Goal: Use online tool/utility: Utilize a website feature to perform a specific function

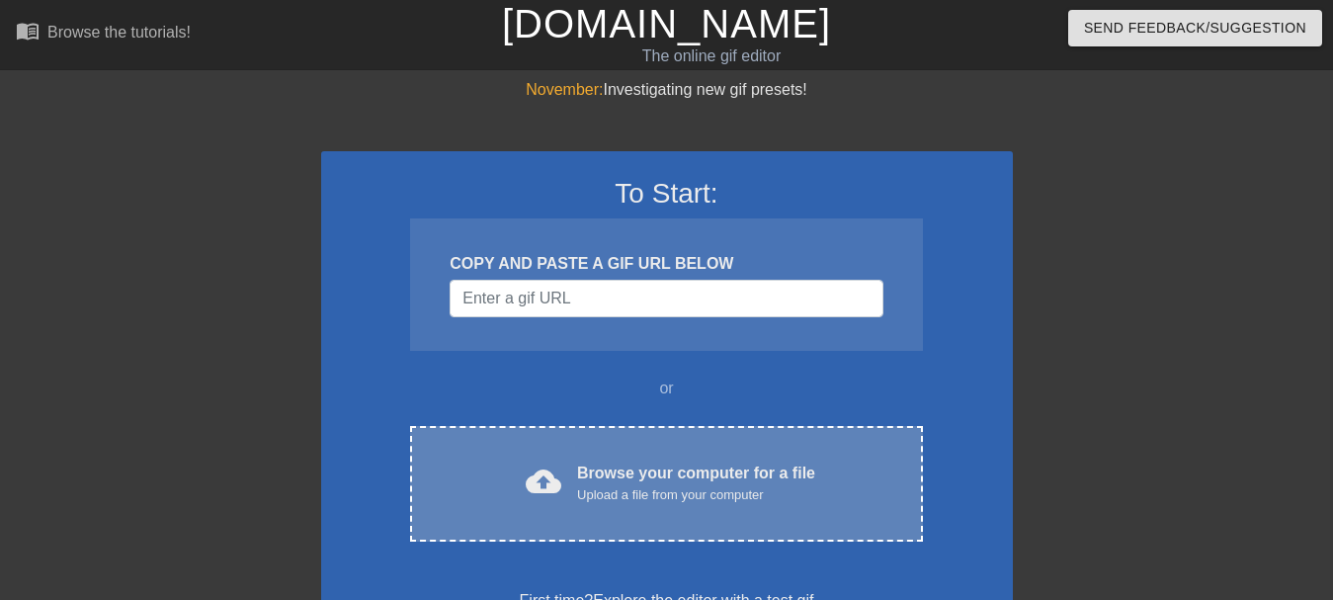
click at [763, 485] on div "Upload a file from your computer" at bounding box center [696, 495] width 238 height 20
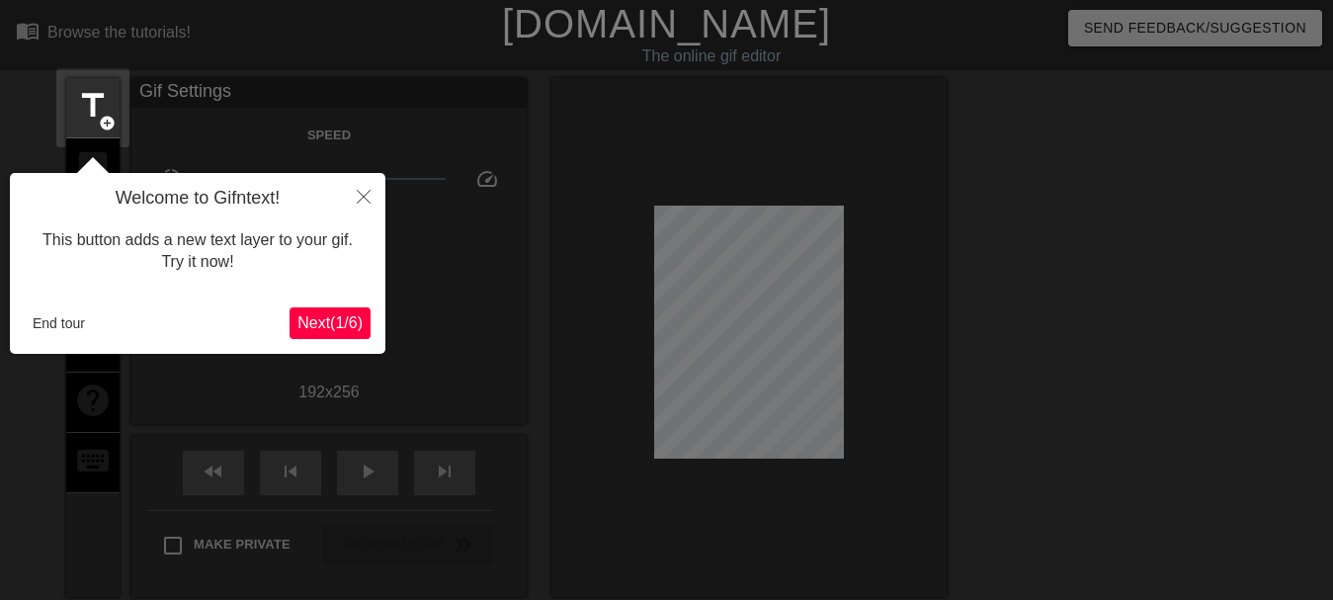
scroll to position [48, 0]
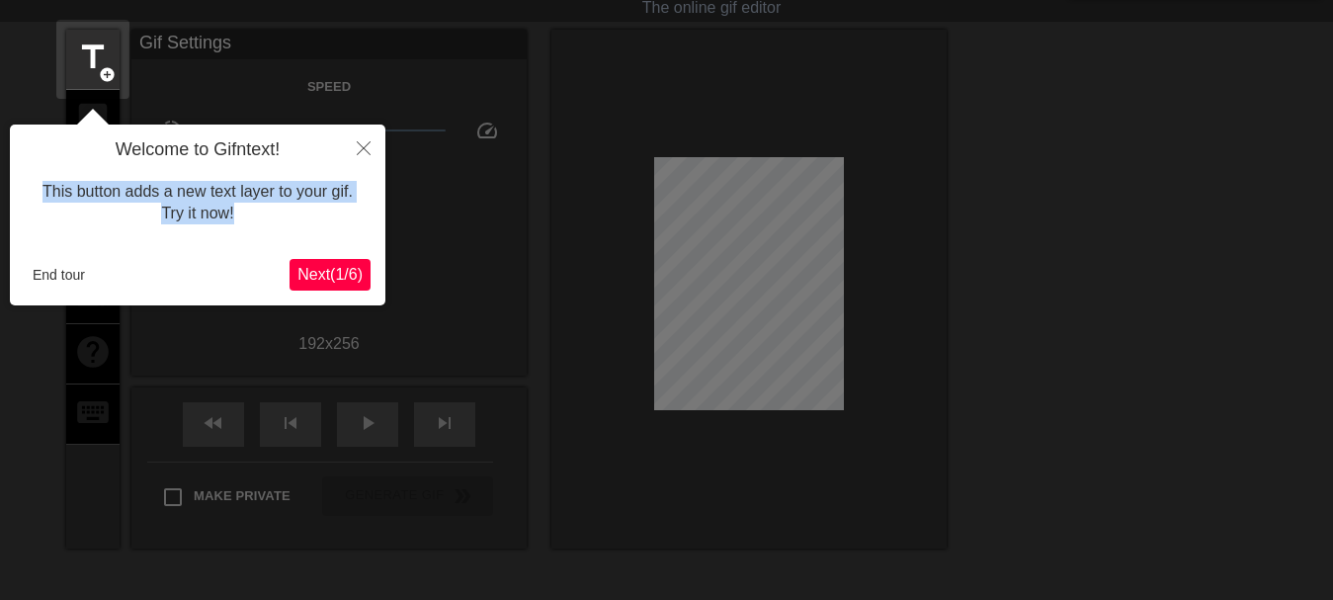
drag, startPoint x: 259, startPoint y: 199, endPoint x: 42, endPoint y: 193, distance: 216.4
click at [42, 193] on div "This button adds a new text layer to your gif. Try it now!" at bounding box center [198, 203] width 346 height 84
copy div "This button adds a new text layer to your gif. Try it now!"
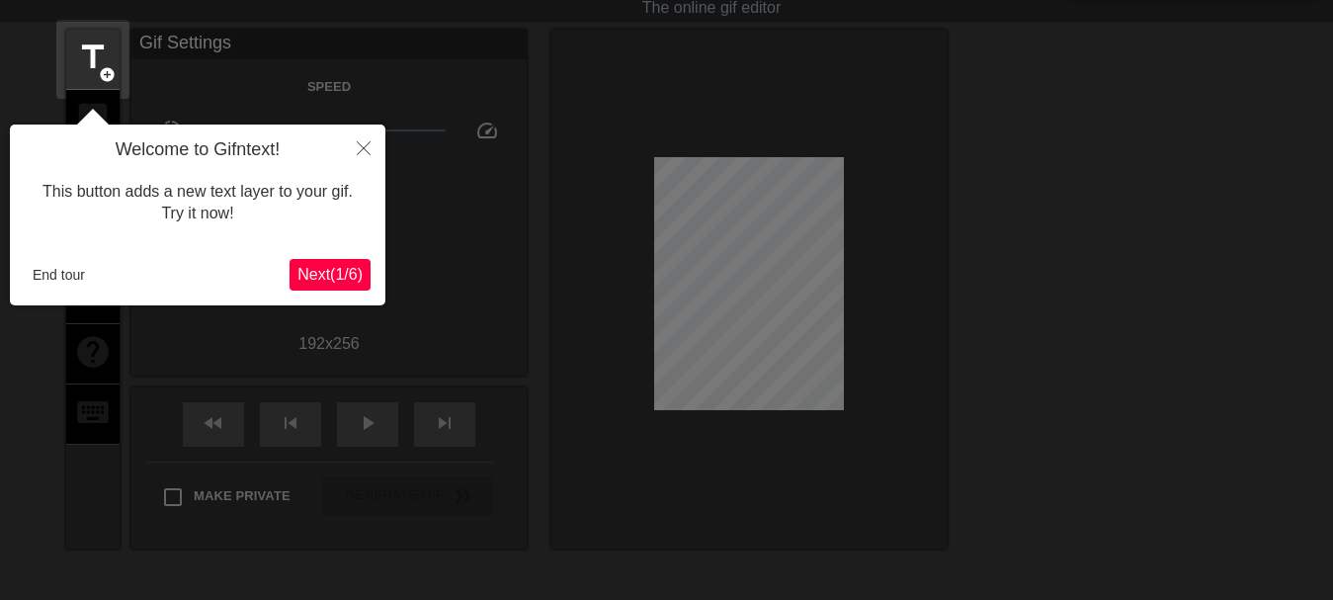
click at [206, 236] on div "This button adds a new text layer to your gif. Try it now!" at bounding box center [198, 203] width 346 height 84
click at [342, 275] on span "Next ( 1 / 6 )" at bounding box center [329, 274] width 65 height 17
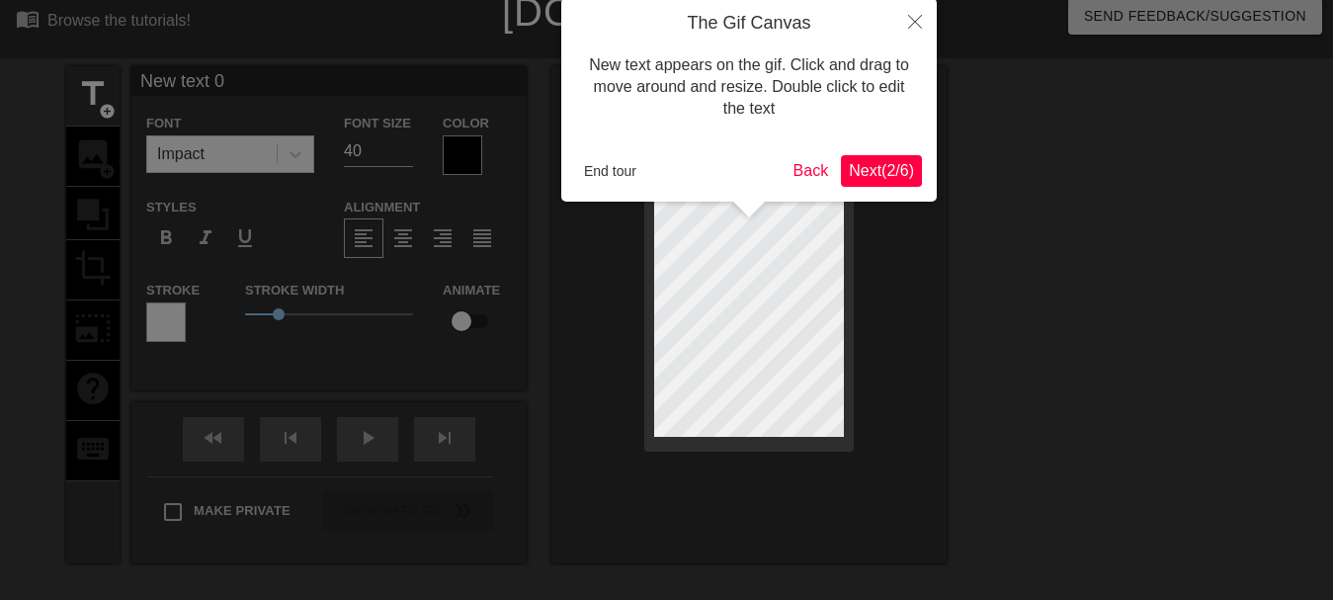
scroll to position [0, 0]
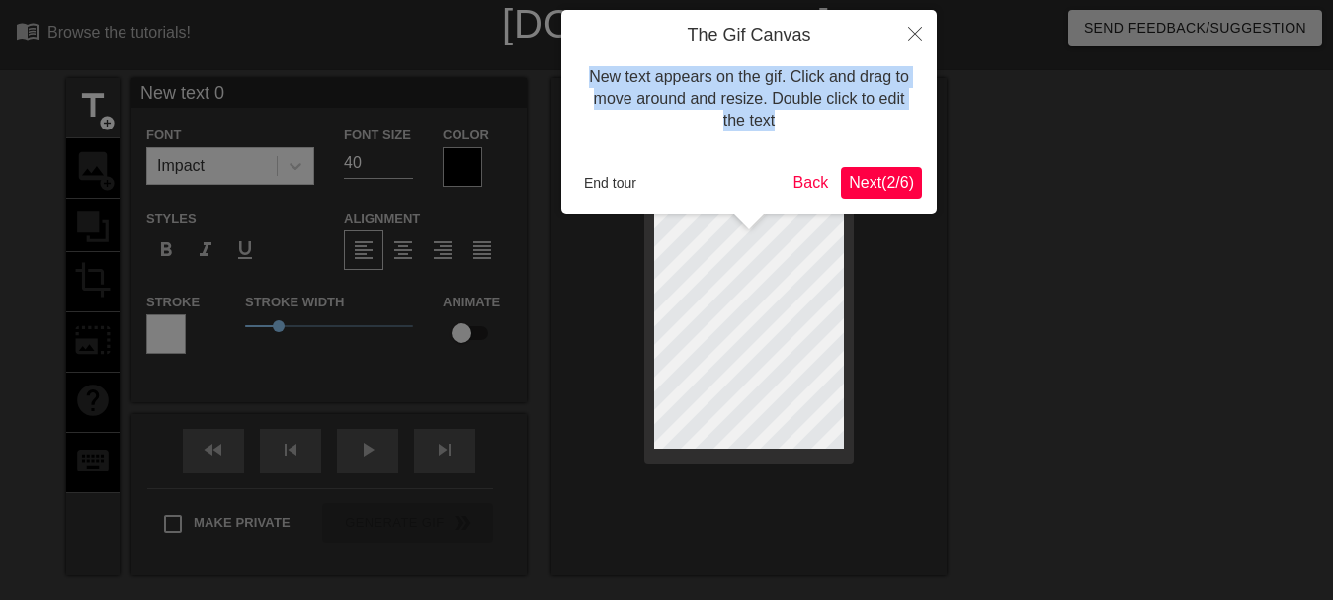
drag, startPoint x: 585, startPoint y: 60, endPoint x: 906, endPoint y: 147, distance: 332.6
click at [906, 147] on div "New text appears on the gif. Click and drag to move around and resize. Double c…" at bounding box center [749, 99] width 346 height 106
copy div "New text appears on the gif. Click and drag to move around and resize. Double c…"
click at [893, 179] on span "Next ( 2 / 6 )" at bounding box center [881, 182] width 65 height 17
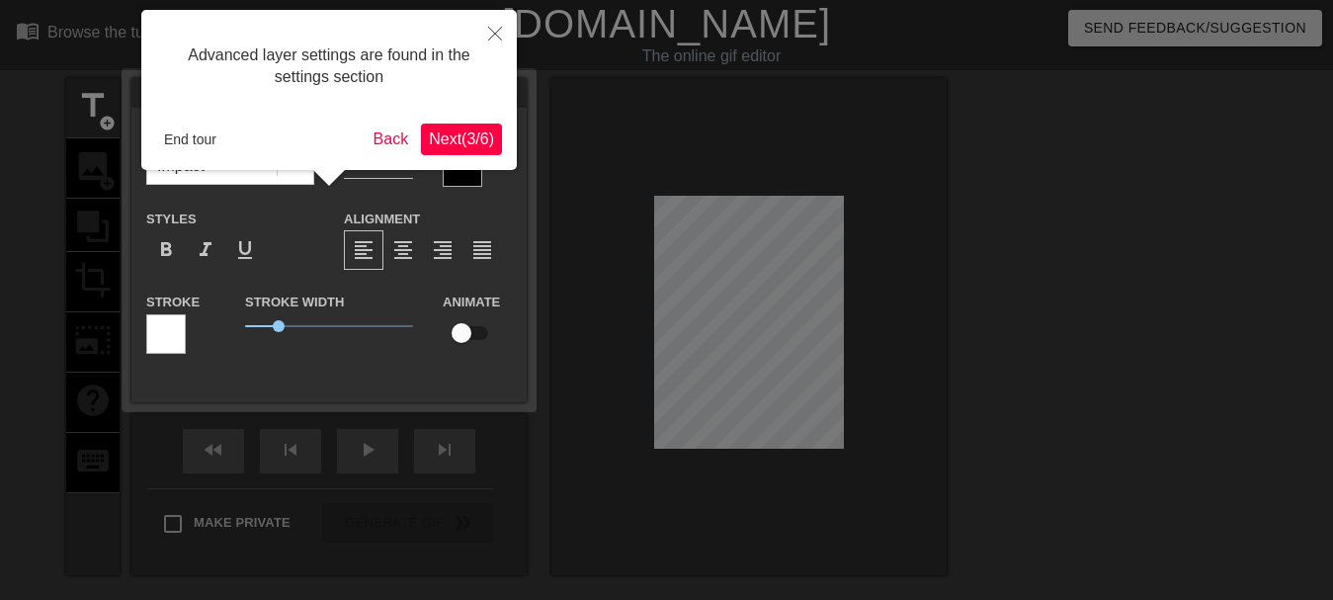
scroll to position [48, 0]
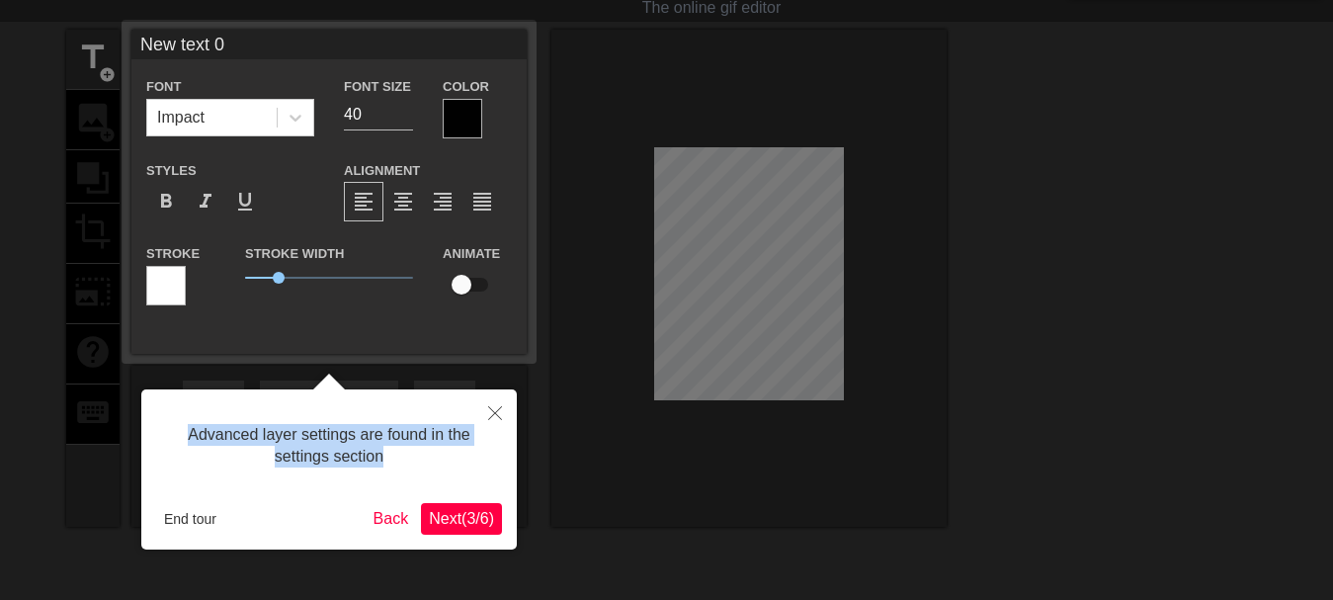
drag, startPoint x: 176, startPoint y: 410, endPoint x: 412, endPoint y: 471, distance: 243.9
click at [412, 471] on div "Advanced layer settings are found in the settings section" at bounding box center [329, 446] width 346 height 84
copy div "Advanced layer settings are found in the settings section"
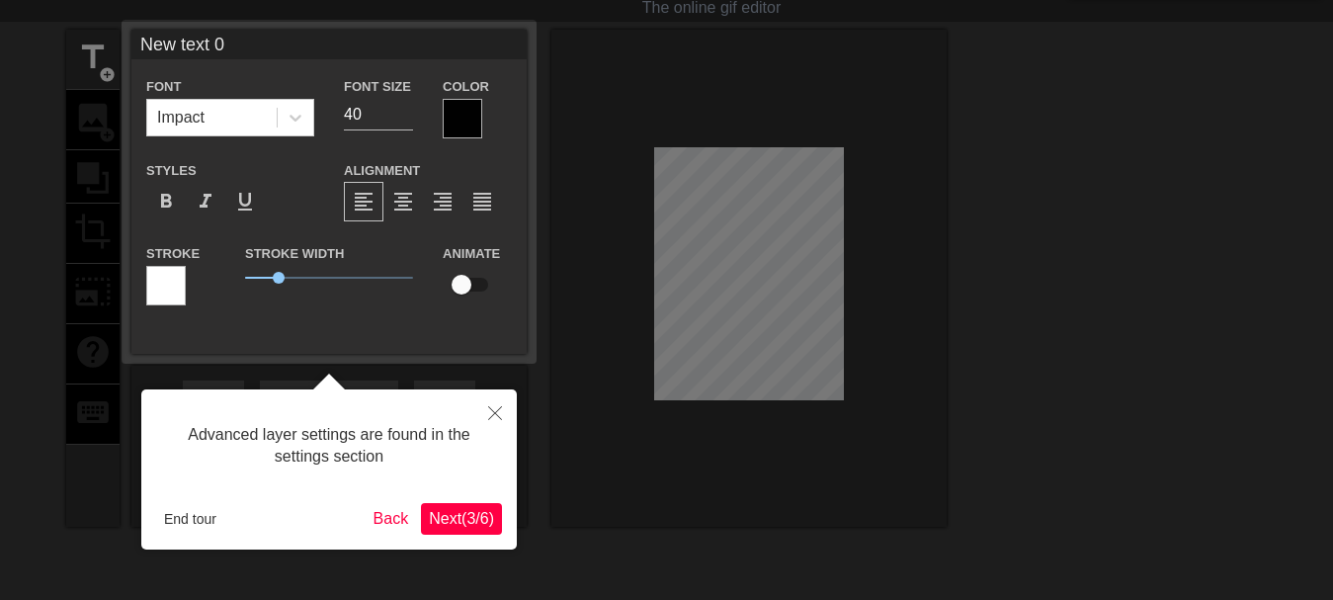
click at [428, 450] on div "Advanced layer settings are found in the settings section" at bounding box center [329, 446] width 346 height 84
click at [462, 521] on span "Next ( 3 / 6 )" at bounding box center [461, 518] width 65 height 17
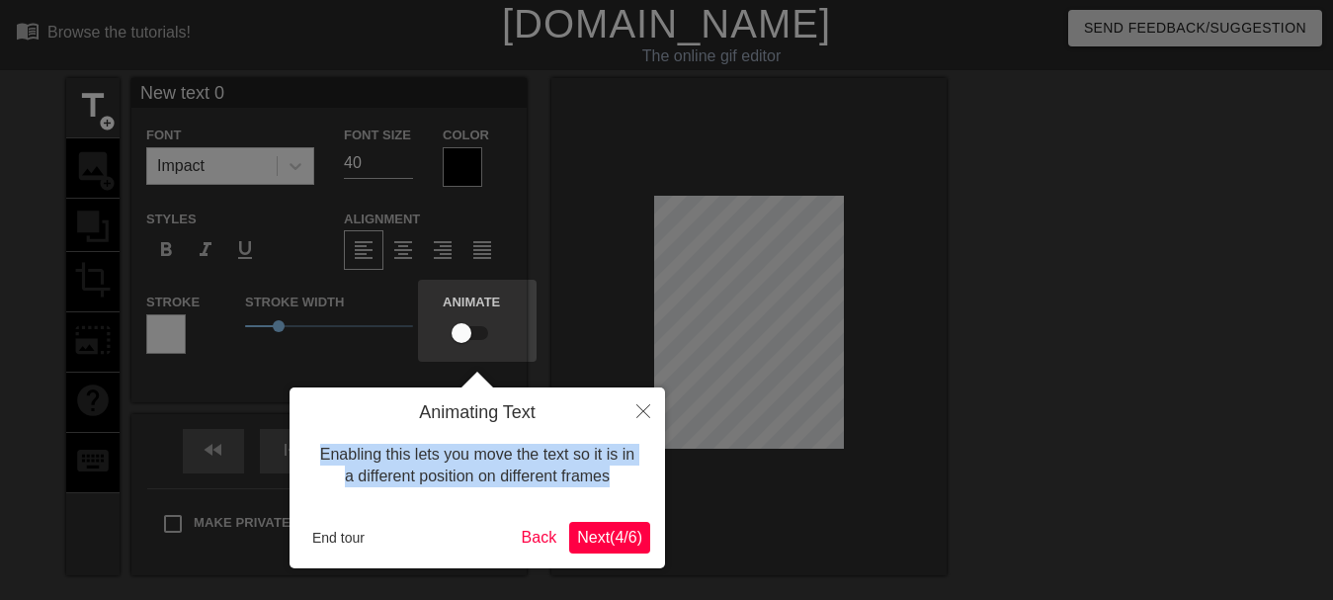
drag, startPoint x: 315, startPoint y: 439, endPoint x: 586, endPoint y: 482, distance: 274.2
click at [607, 487] on div "Enabling this lets you move the text so it is in a different position on differ…" at bounding box center [477, 466] width 346 height 84
copy div "Enabling this lets you move the text so it is in a different position on differ…"
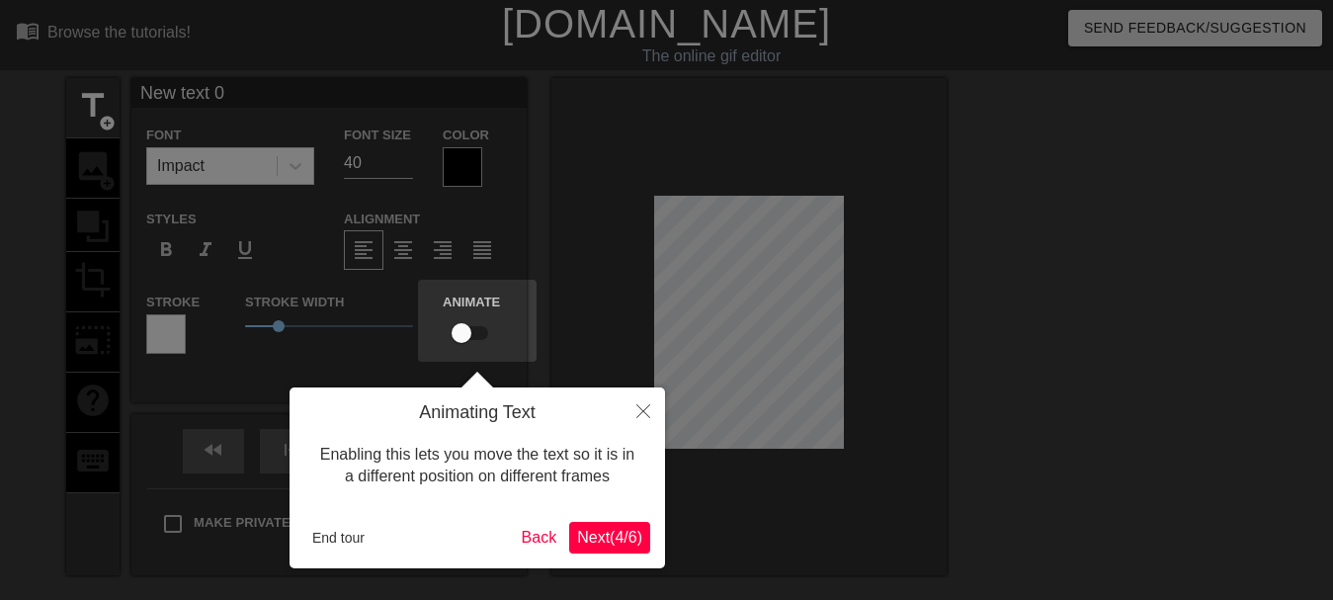
click at [886, 406] on div at bounding box center [666, 395] width 1333 height 791
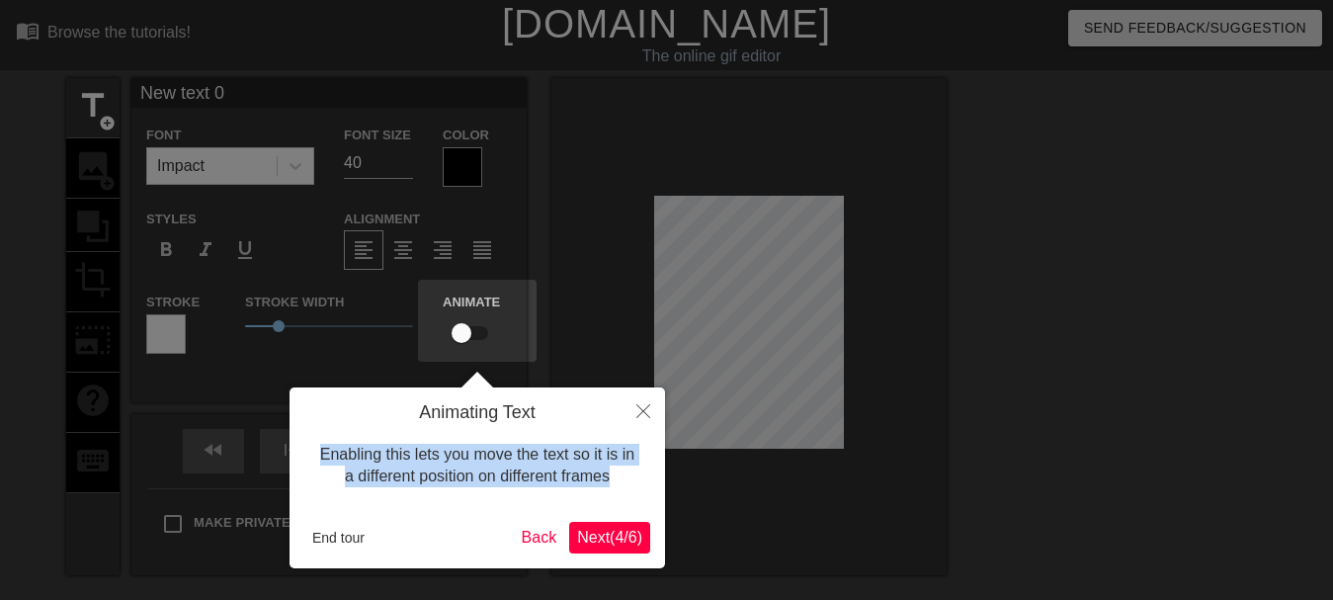
drag, startPoint x: 618, startPoint y: 480, endPoint x: 309, endPoint y: 450, distance: 310.6
click at [309, 450] on div "Enabling this lets you move the text so it is in a different position on differ…" at bounding box center [477, 466] width 346 height 84
copy div "Enabling this lets you move the text so it is in a different position on differ…"
click at [628, 540] on span "Next ( 4 / 6 )" at bounding box center [609, 537] width 65 height 17
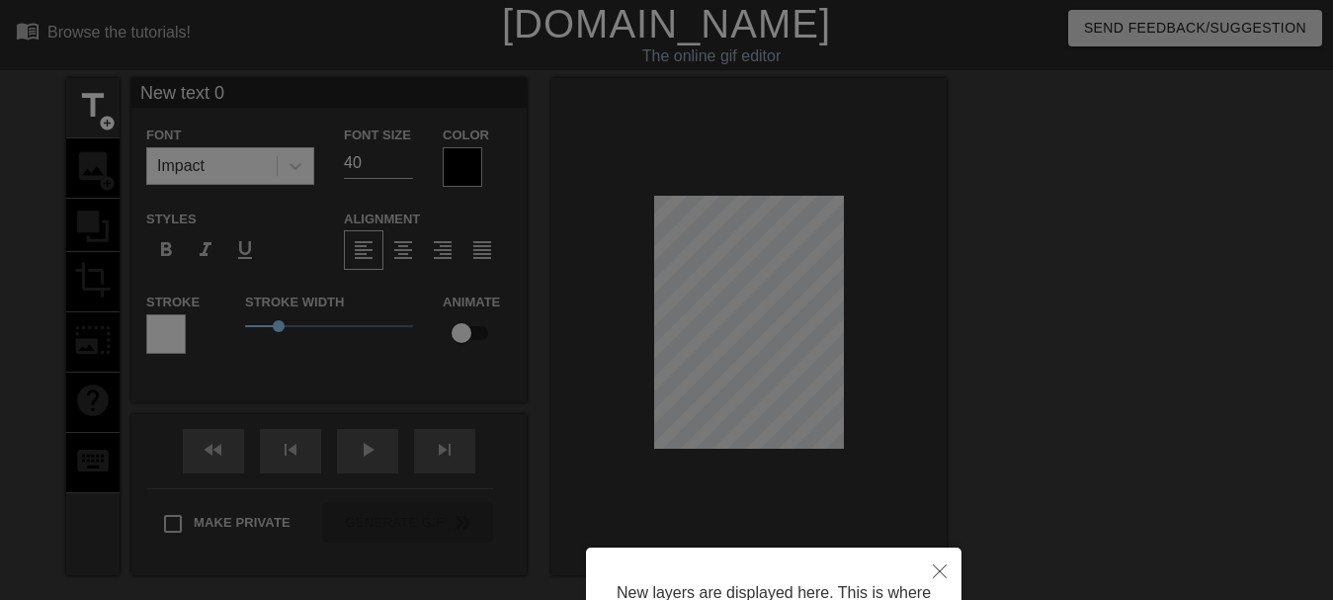
scroll to position [205, 0]
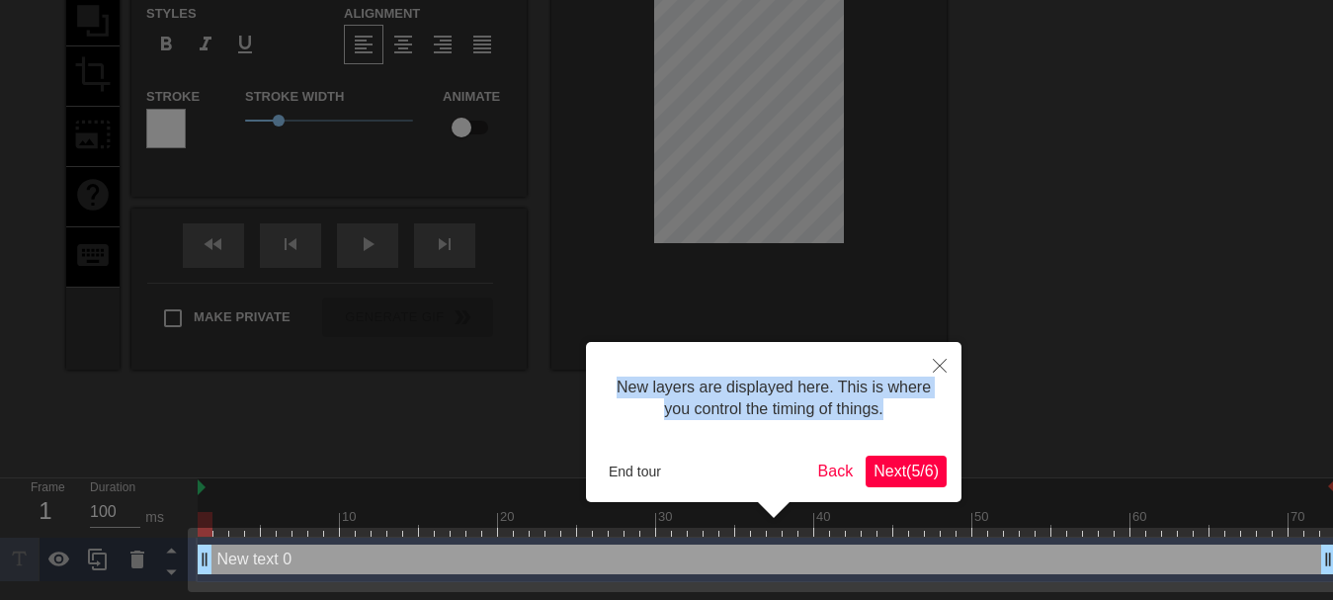
drag, startPoint x: 606, startPoint y: 360, endPoint x: 886, endPoint y: 400, distance: 283.5
click at [935, 417] on div "New layers are displayed here. This is where you control the timing of things." at bounding box center [774, 399] width 346 height 84
copy div "New layers are displayed here. This is where you control the timing of things."
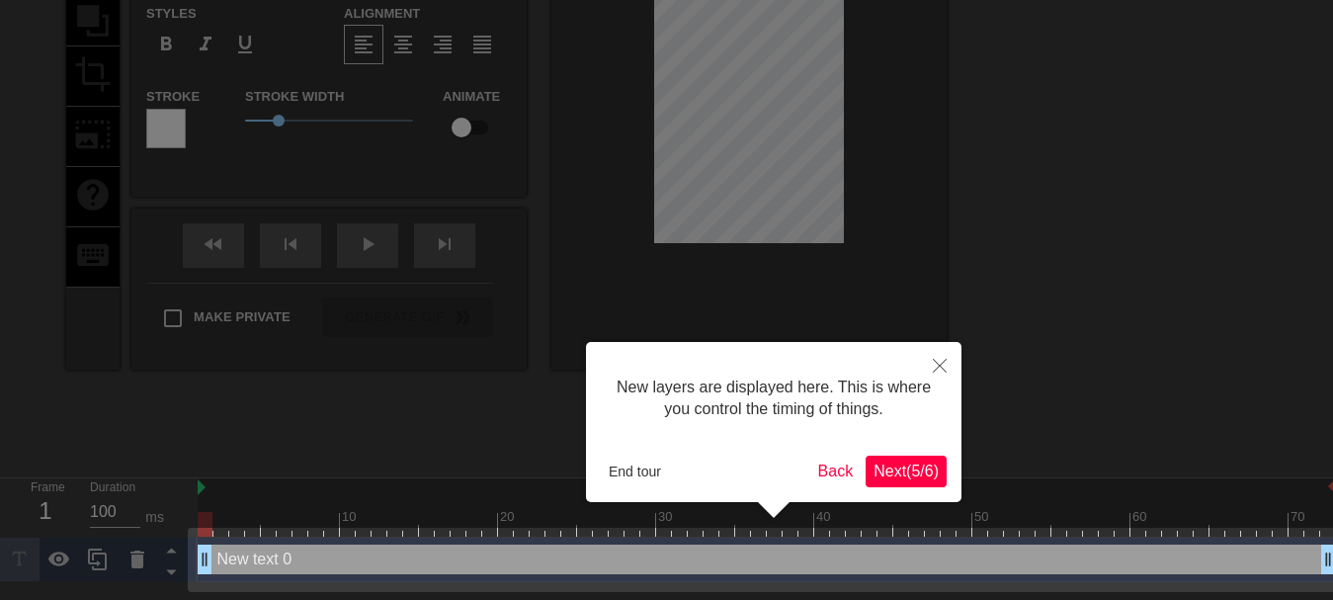
click at [820, 427] on div "New layers are displayed here. This is where you control the timing of things." at bounding box center [774, 399] width 346 height 84
drag, startPoint x: 851, startPoint y: 449, endPoint x: 857, endPoint y: 437, distance: 13.3
click at [853, 449] on div "New layers are displayed here. This is where you control the timing of things. …" at bounding box center [773, 422] width 375 height 160
click at [873, 463] on span "Next ( 5 / 6 )" at bounding box center [905, 470] width 65 height 17
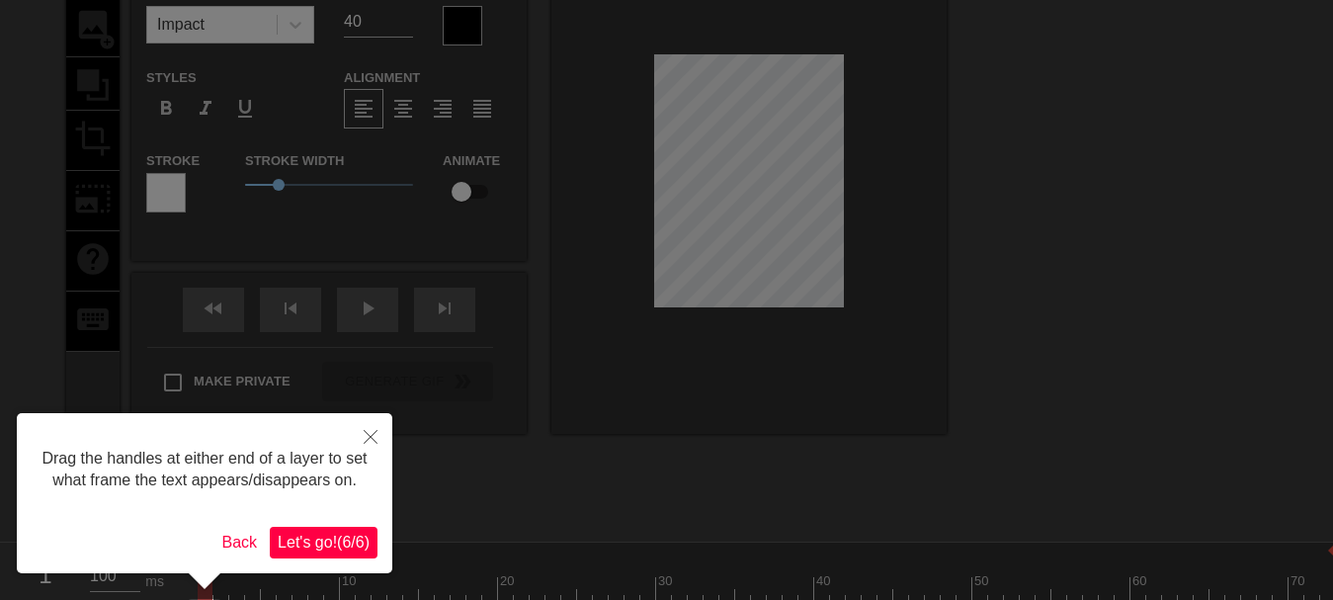
scroll to position [144, 0]
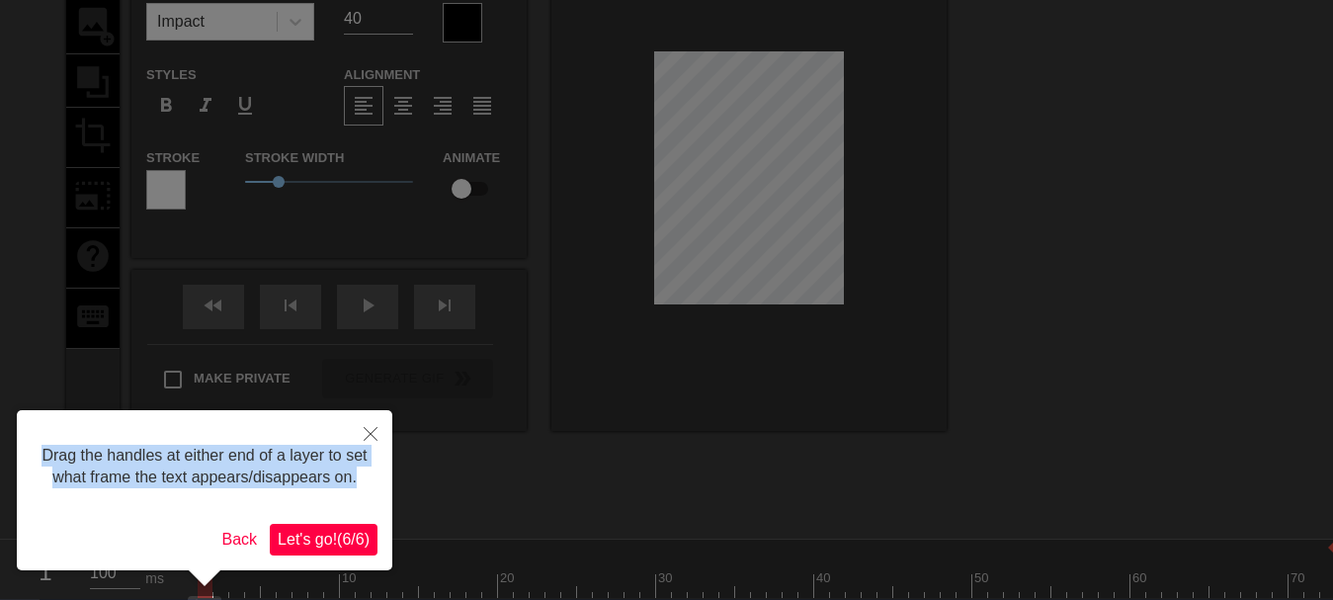
drag, startPoint x: 360, startPoint y: 484, endPoint x: 6, endPoint y: 438, distance: 356.7
click at [6, 438] on body "menu_book Browse the tutorials! [DOMAIN_NAME] The online gif editor Send Feedba…" at bounding box center [666, 249] width 1333 height 787
copy body "Drag the handles at either end of a layer to set what frame the text appears/di…"
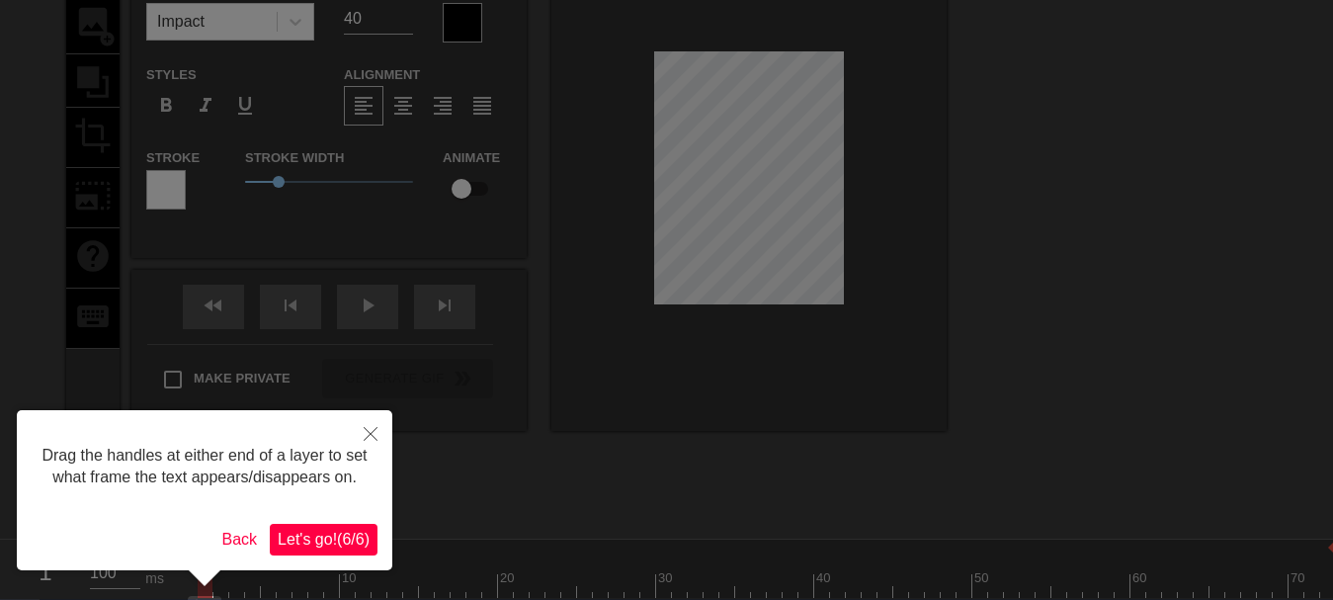
click at [1146, 136] on div at bounding box center [666, 254] width 1333 height 797
click at [374, 427] on button "Close" at bounding box center [370, 432] width 43 height 45
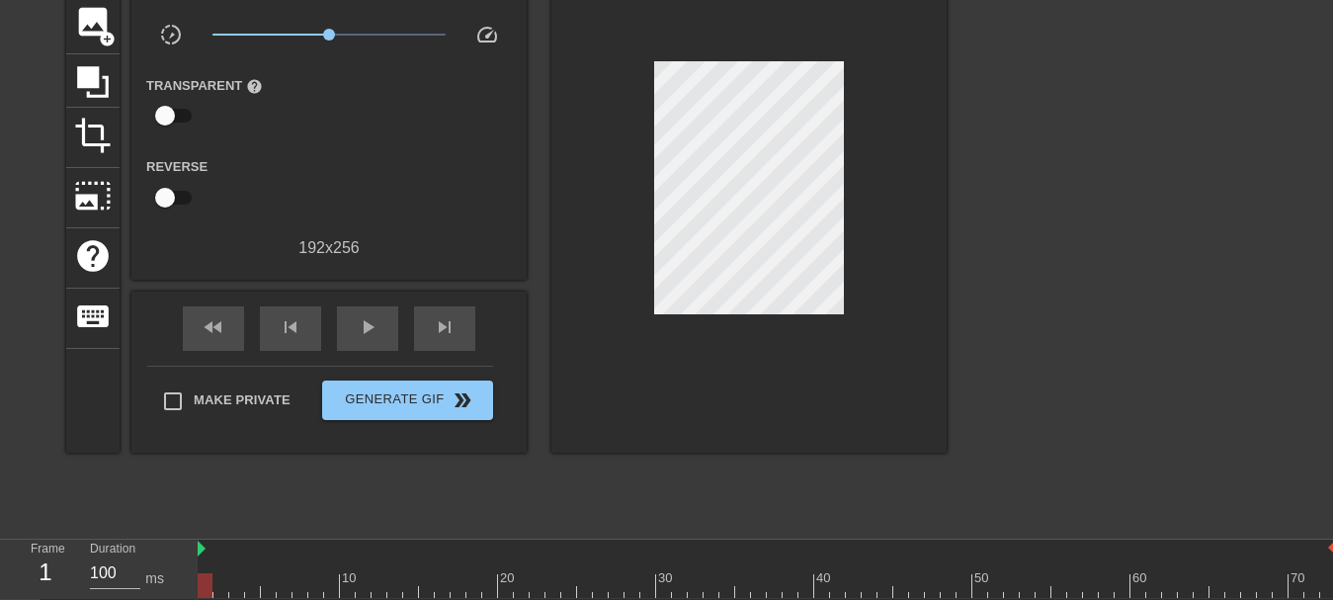
click at [1039, 266] on div at bounding box center [1118, 230] width 296 height 593
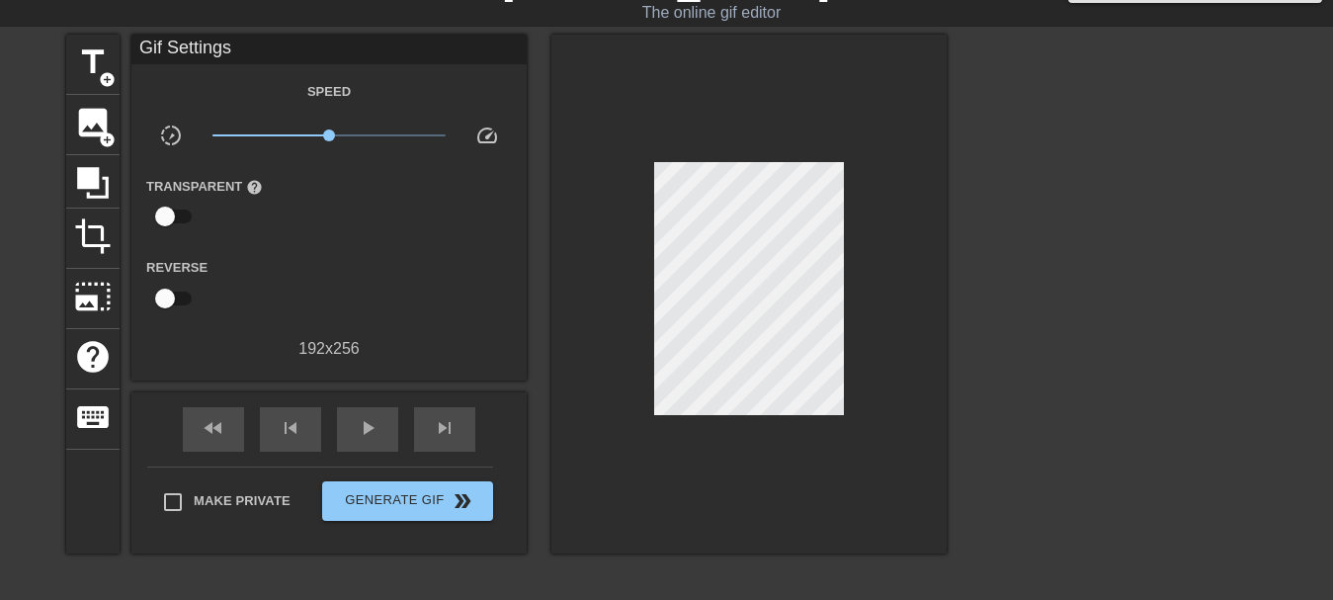
scroll to position [0, 0]
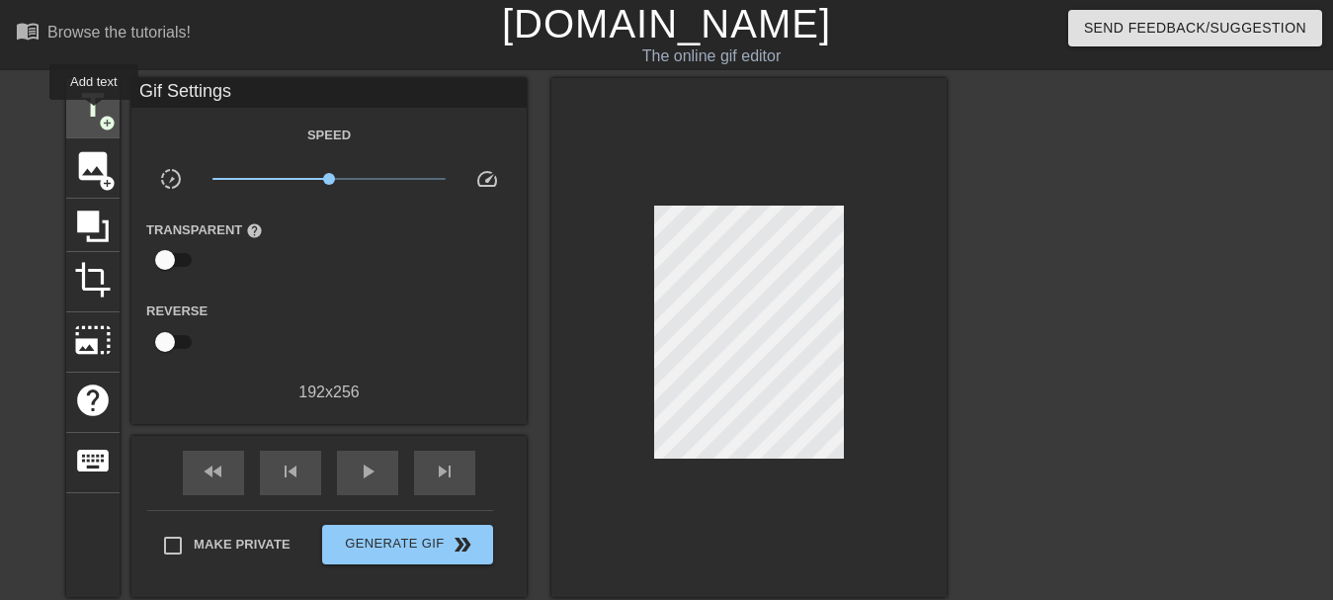
click at [95, 114] on span "title" at bounding box center [93, 106] width 38 height 38
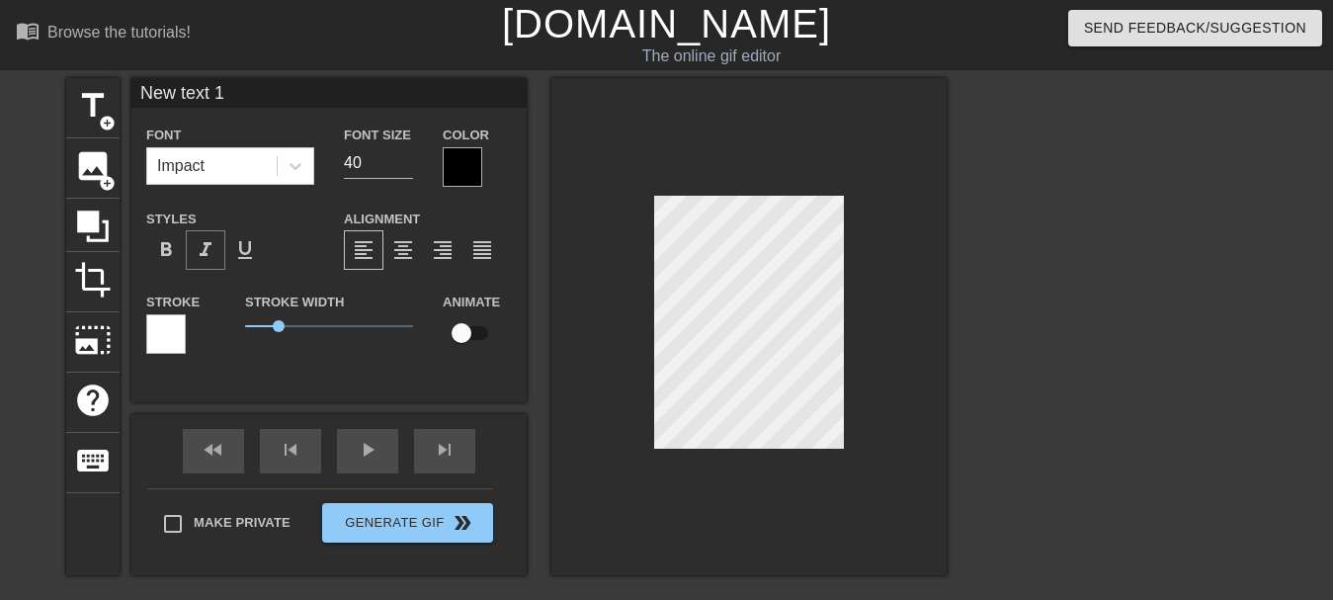
click at [207, 245] on span "format_italic" at bounding box center [206, 250] width 24 height 24
type input "New 0"
type textarea "New 0"
type input "New 0"
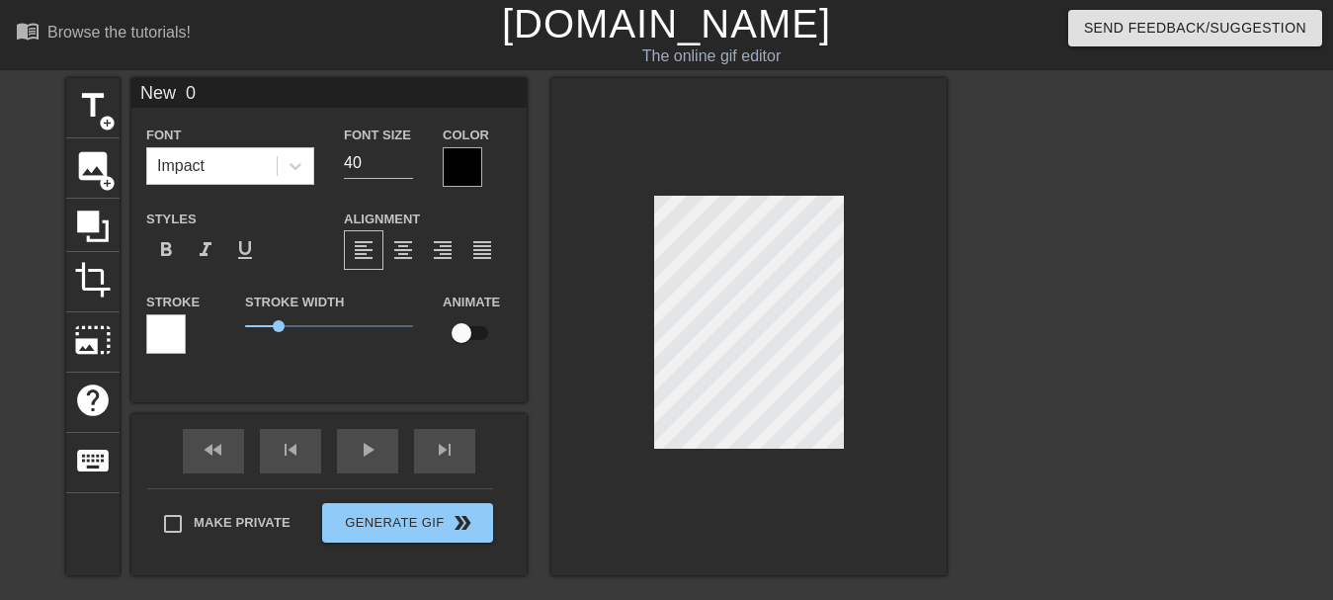
type textarea "New 0"
type input "Ne 0"
type textarea "Ne 0"
type input "Ne"
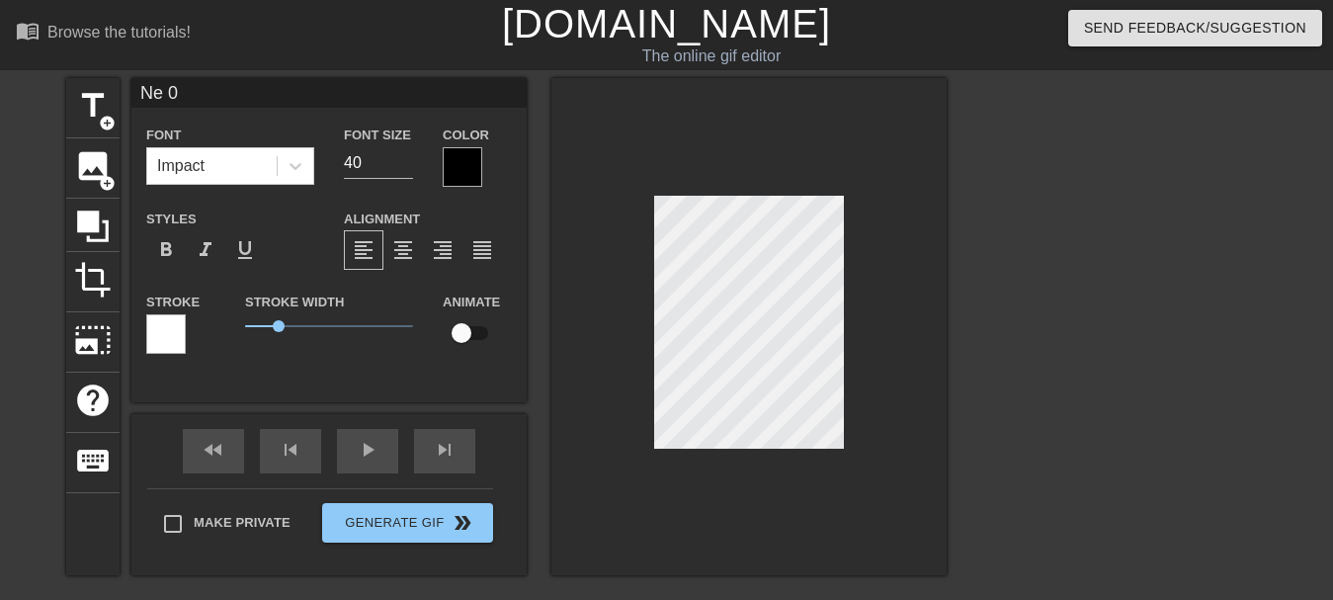
type textarea "Ne"
type input "Ne"
type textarea "Ne"
type input "N"
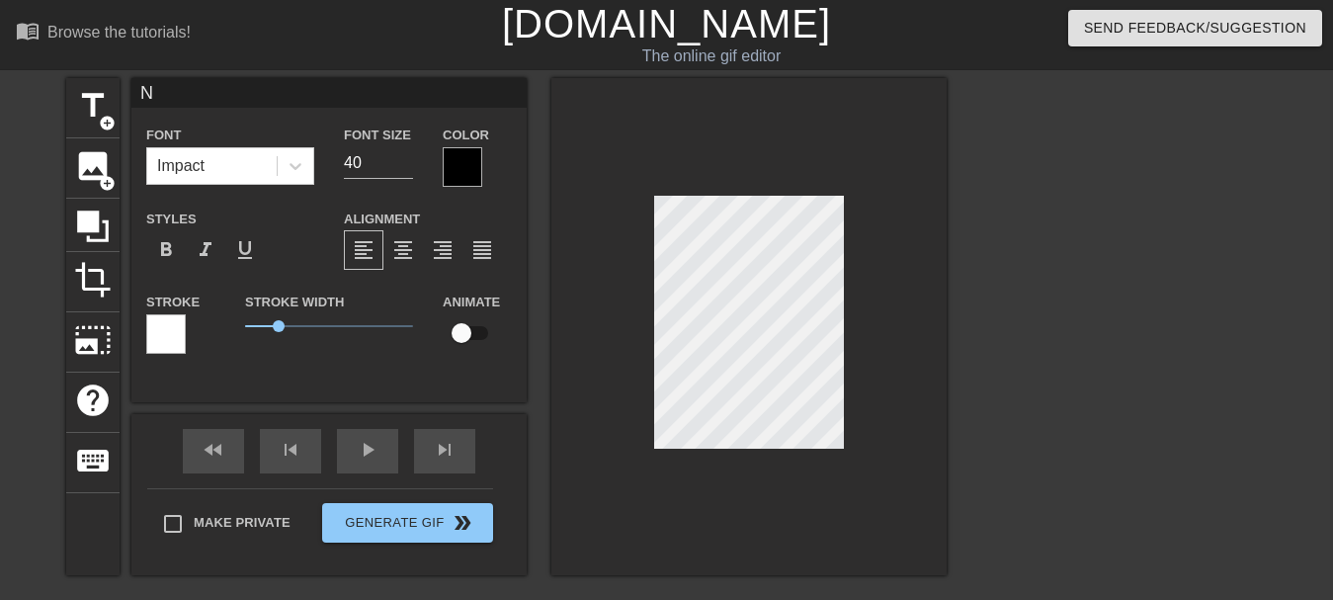
type textarea "N"
click at [198, 248] on span "format_italic" at bounding box center [206, 250] width 24 height 24
click at [464, 171] on div at bounding box center [463, 167] width 40 height 40
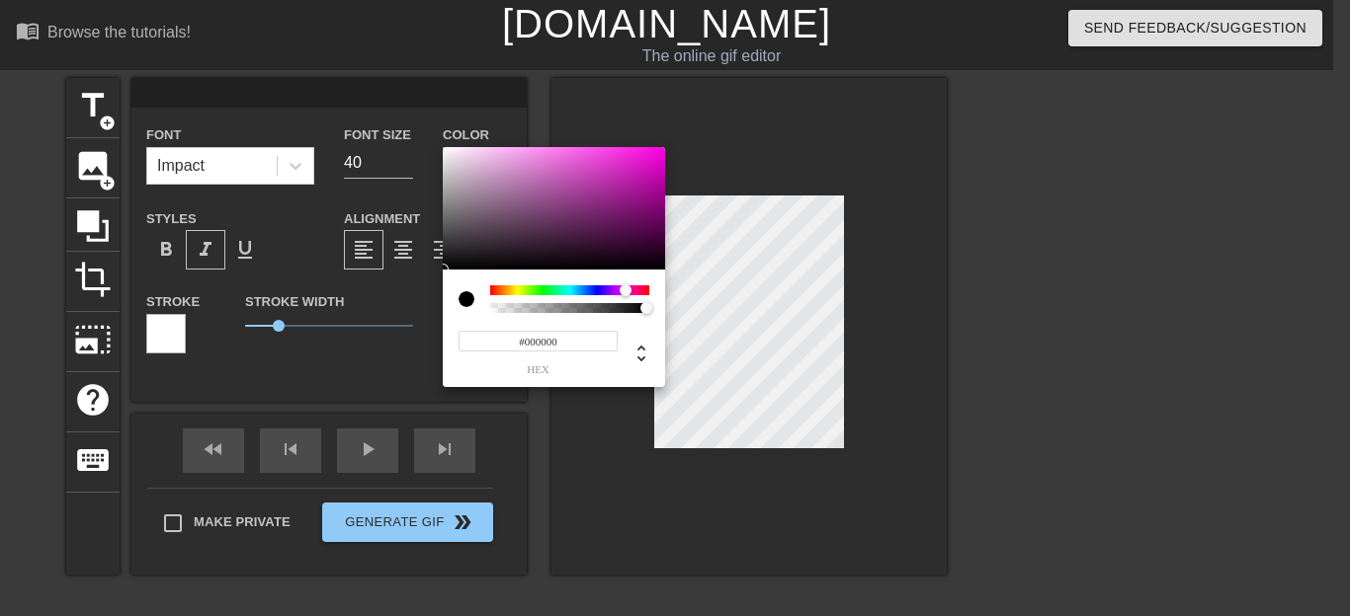
click at [625, 288] on div at bounding box center [569, 291] width 159 height 10
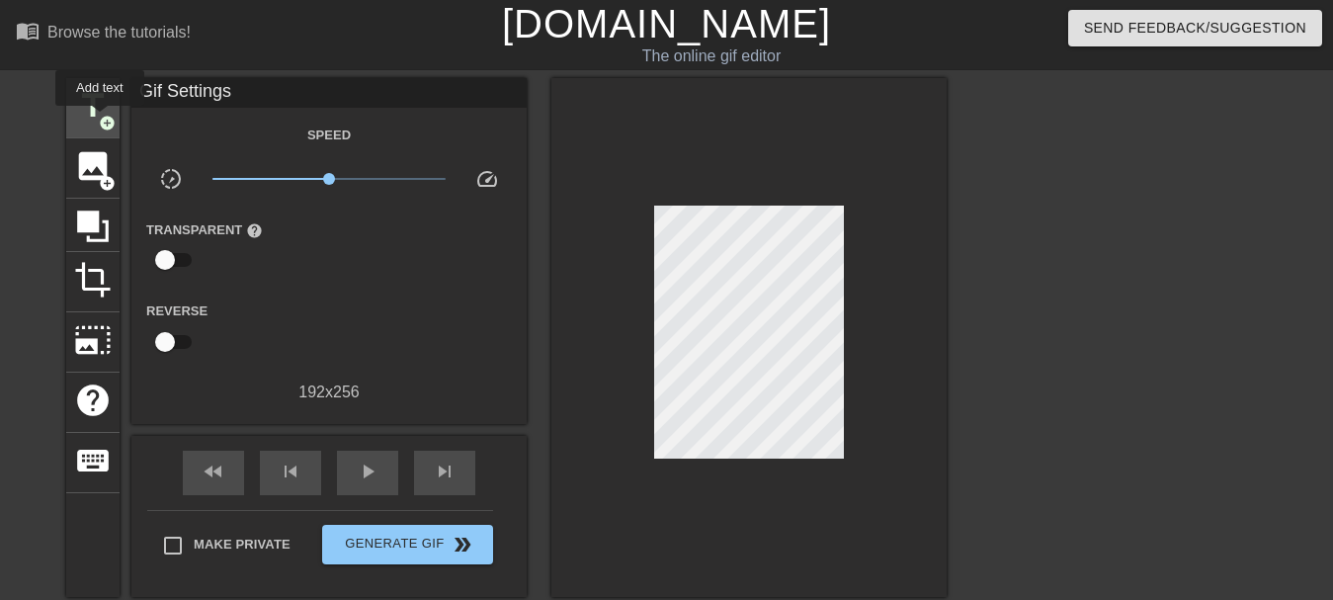
click at [101, 120] on span "add_circle" at bounding box center [107, 123] width 17 height 17
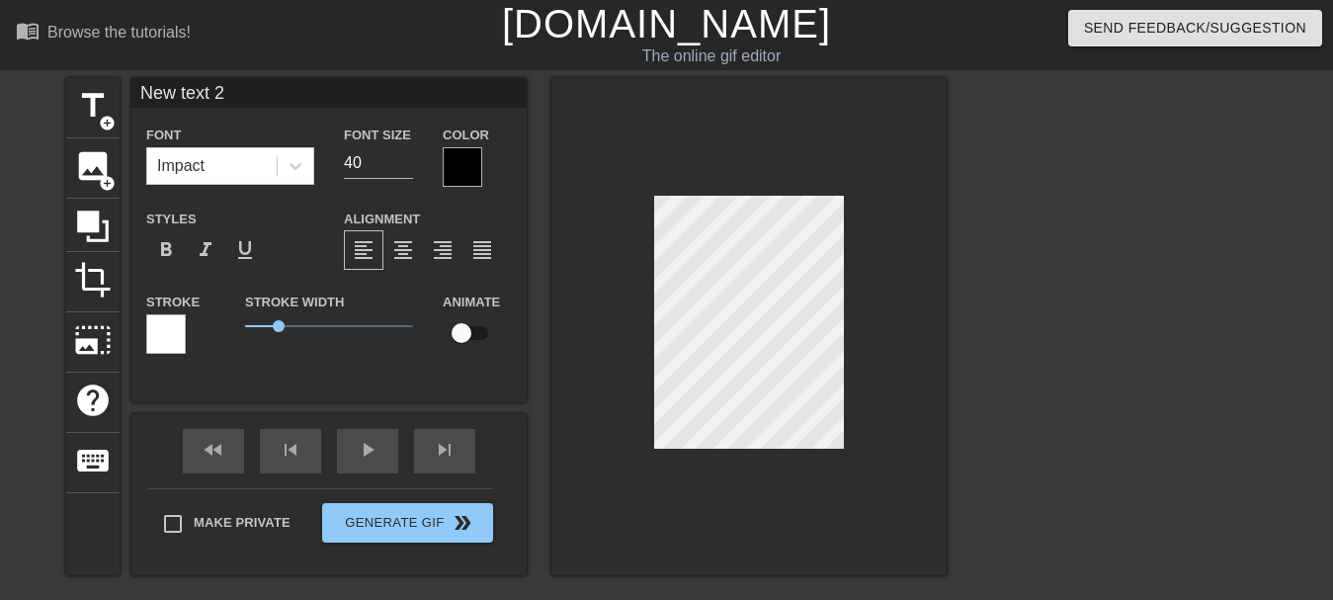
scroll to position [0, 2]
type input "New 2"
type textarea "New 2"
type input "New"
type textarea "New"
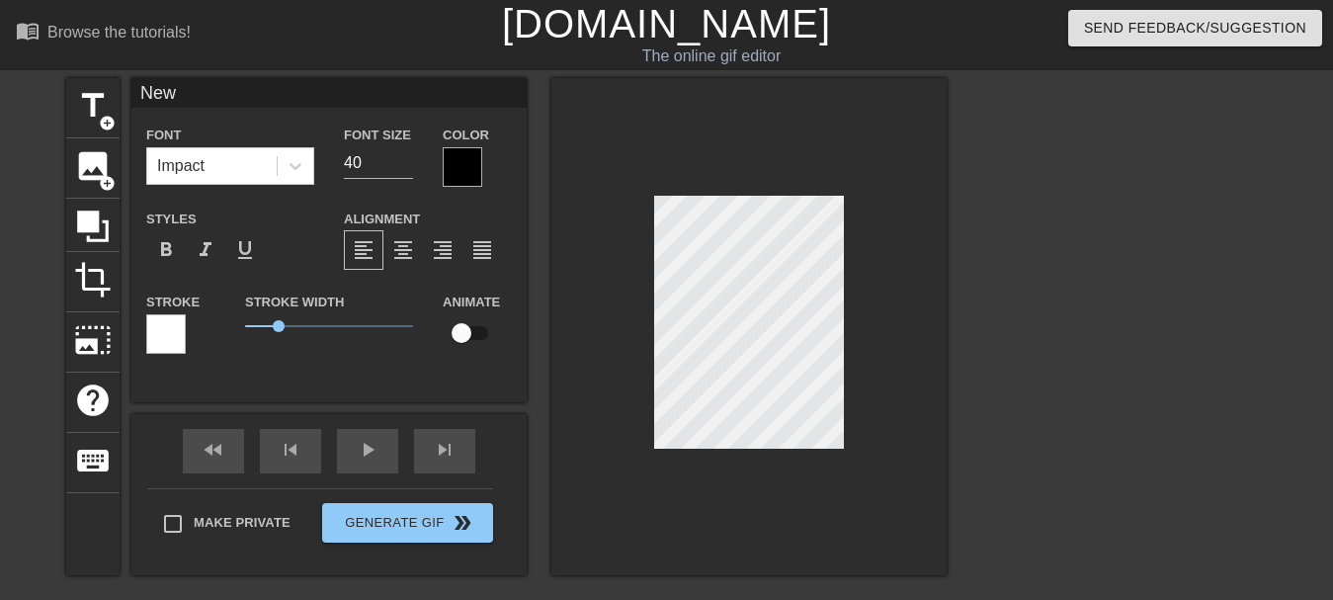
scroll to position [0, 1]
type input "New"
type textarea "New"
type input "New"
type textarea "New"
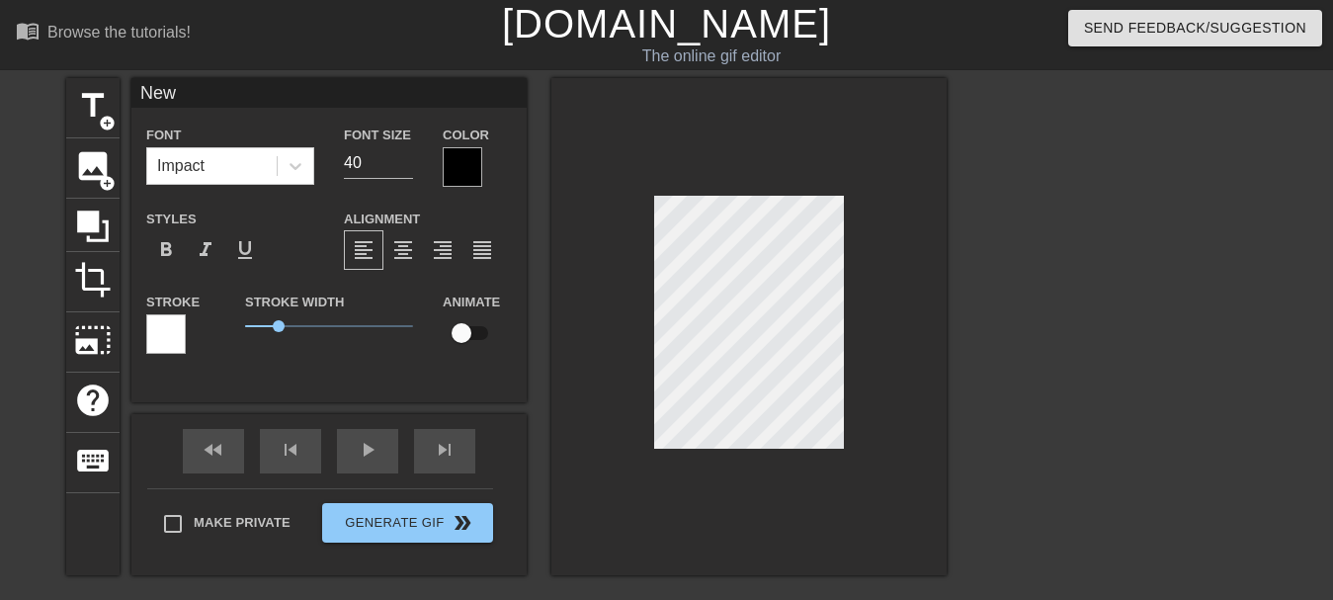
type input "Ne"
type textarea "Ne"
type input "N"
type textarea "N"
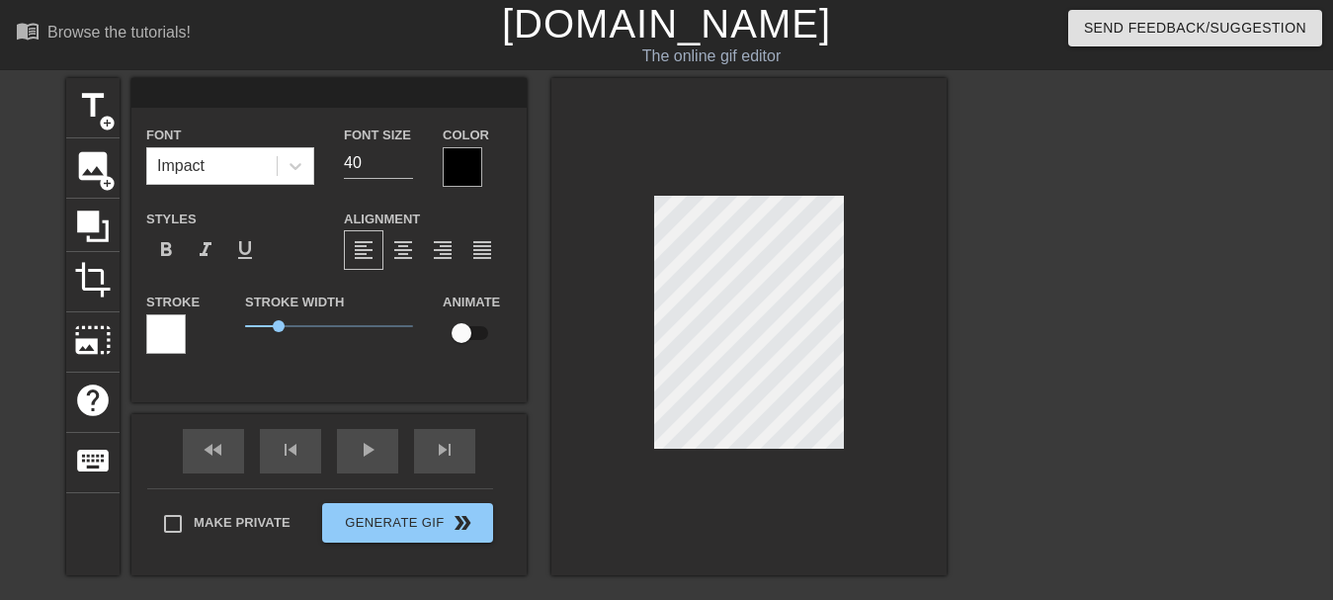
type input "B"
type textarea "B"
type input "Bé"
type textarea "Bé"
type input "Béa"
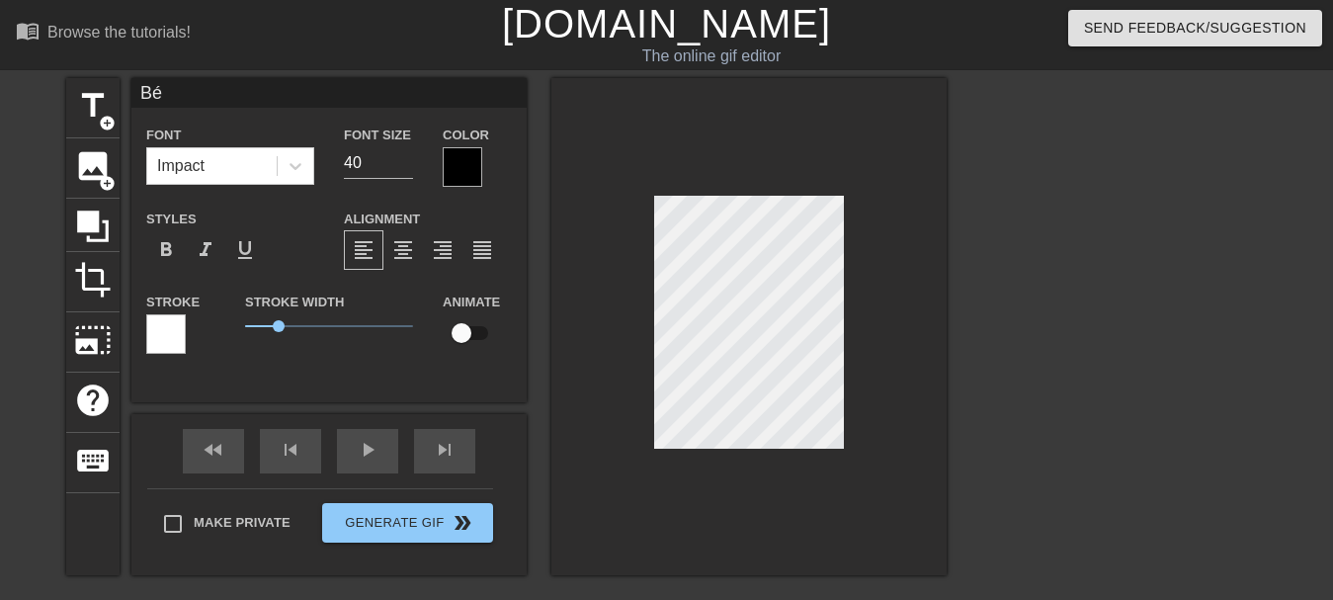
type textarea "Béa"
type input "Béas"
type textarea "Béas"
type input "Béaso"
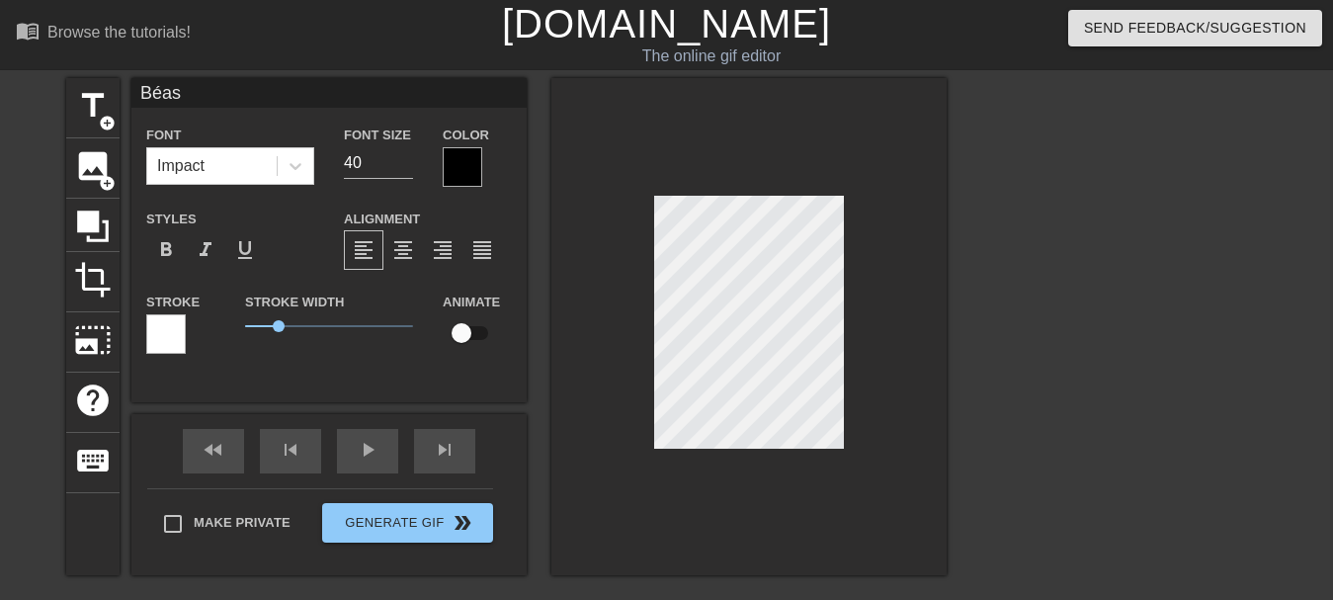
type textarea "Béaso"
type input "Béasou"
type textarea "Béasou"
type input "Béaso"
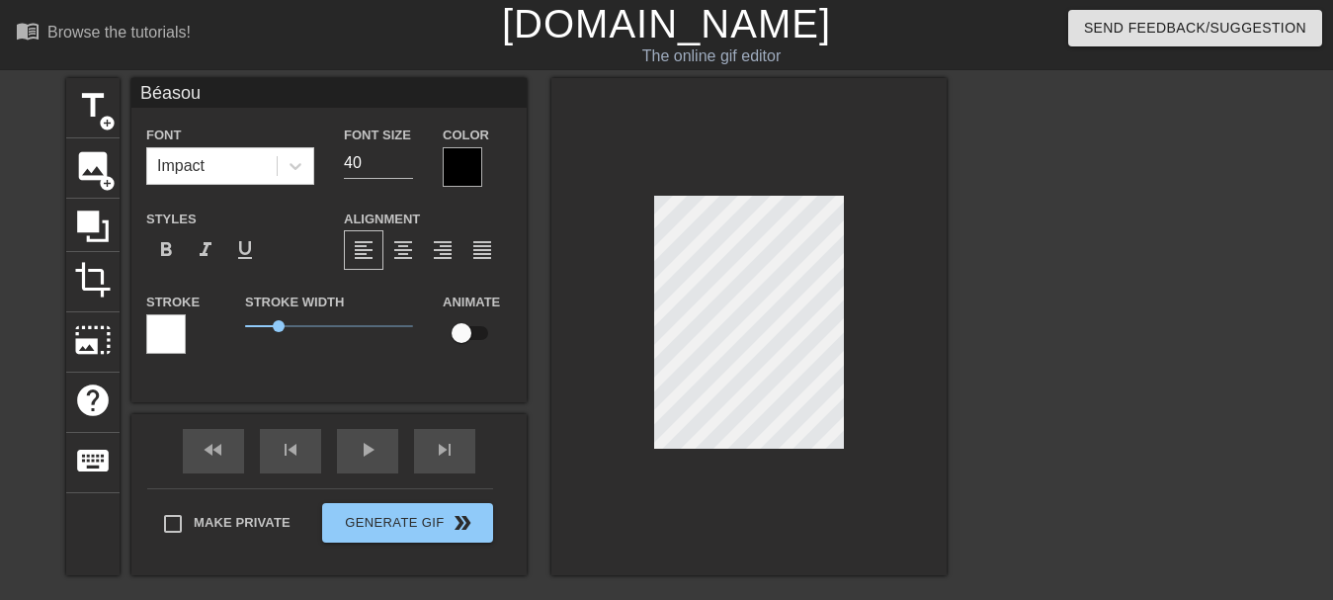
type textarea "Béaso"
type input "Béas"
type textarea "Béas"
type input "Béa"
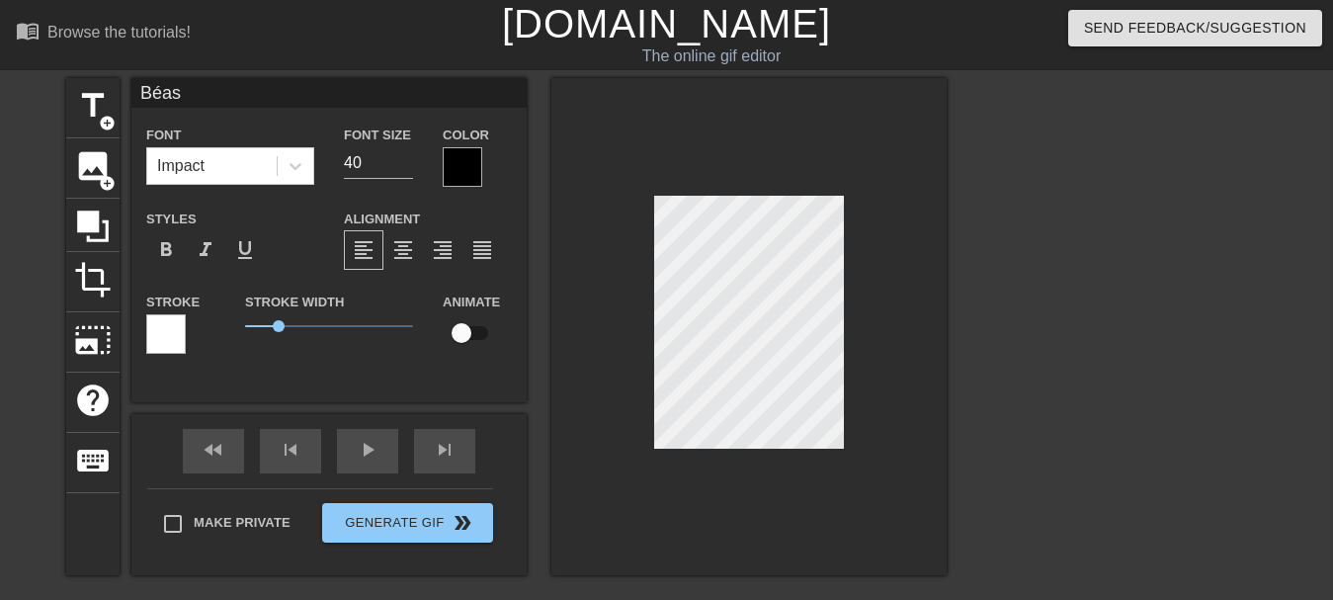
type textarea "Béa"
type input "Bé"
type textarea "Bé"
type input "B"
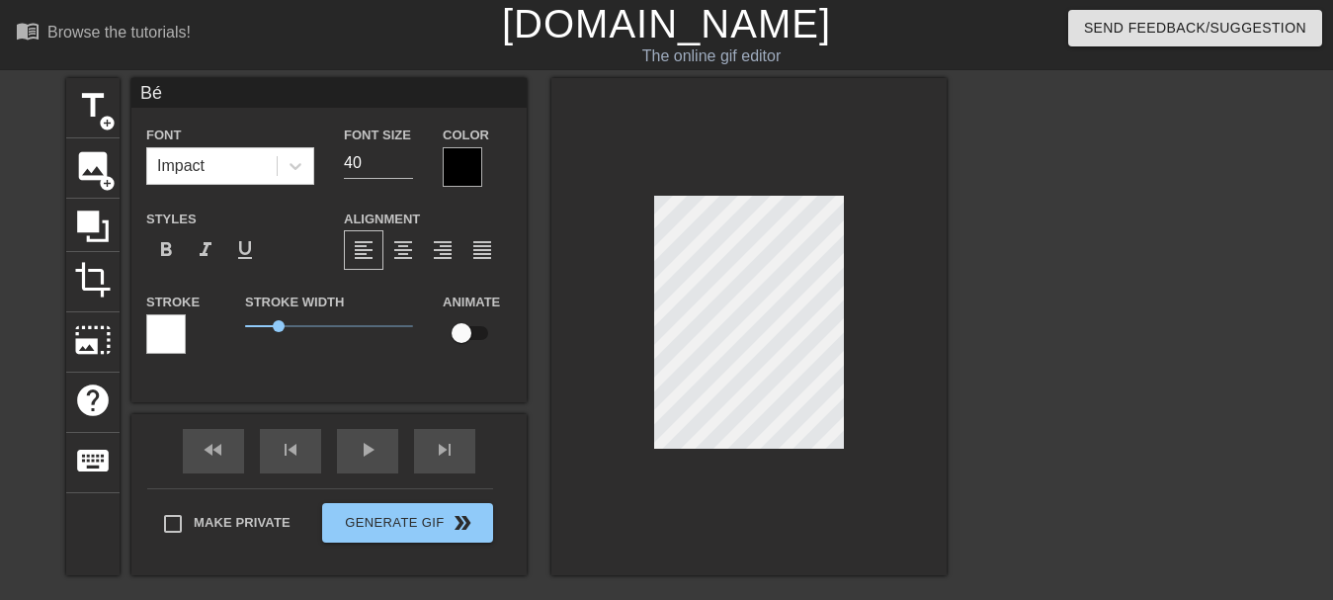
type textarea "B"
click at [193, 254] on div "format_italic" at bounding box center [206, 250] width 40 height 40
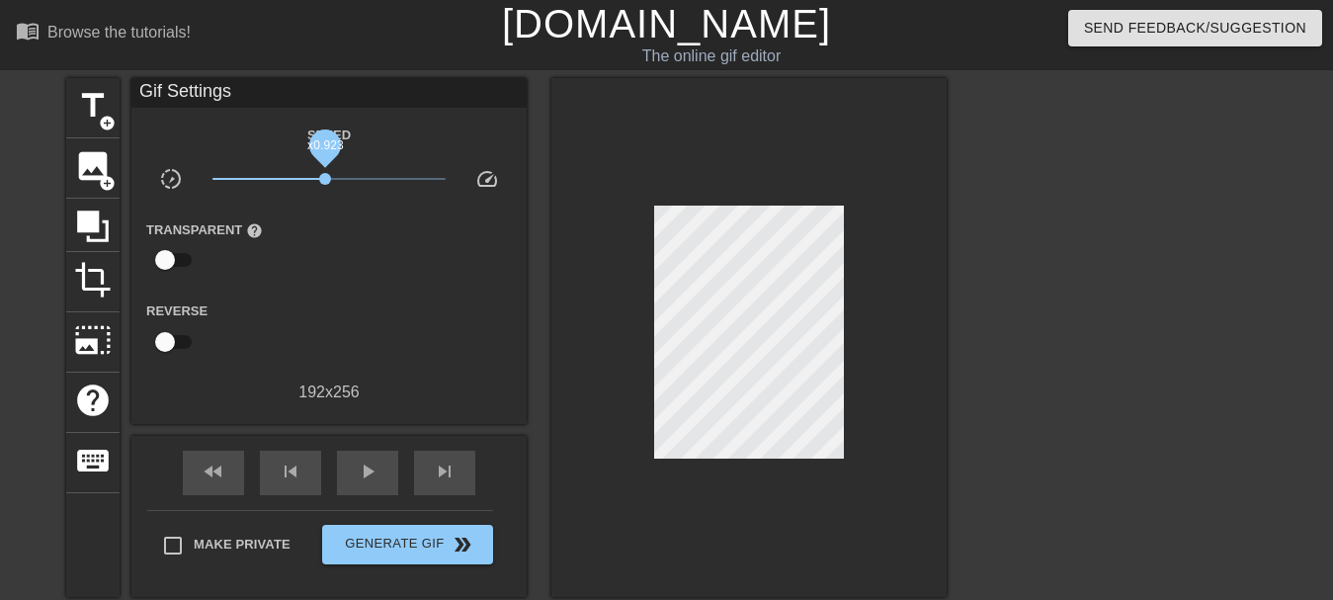
click at [325, 176] on span "x0.923" at bounding box center [329, 179] width 234 height 24
click at [88, 108] on span "title" at bounding box center [93, 106] width 38 height 38
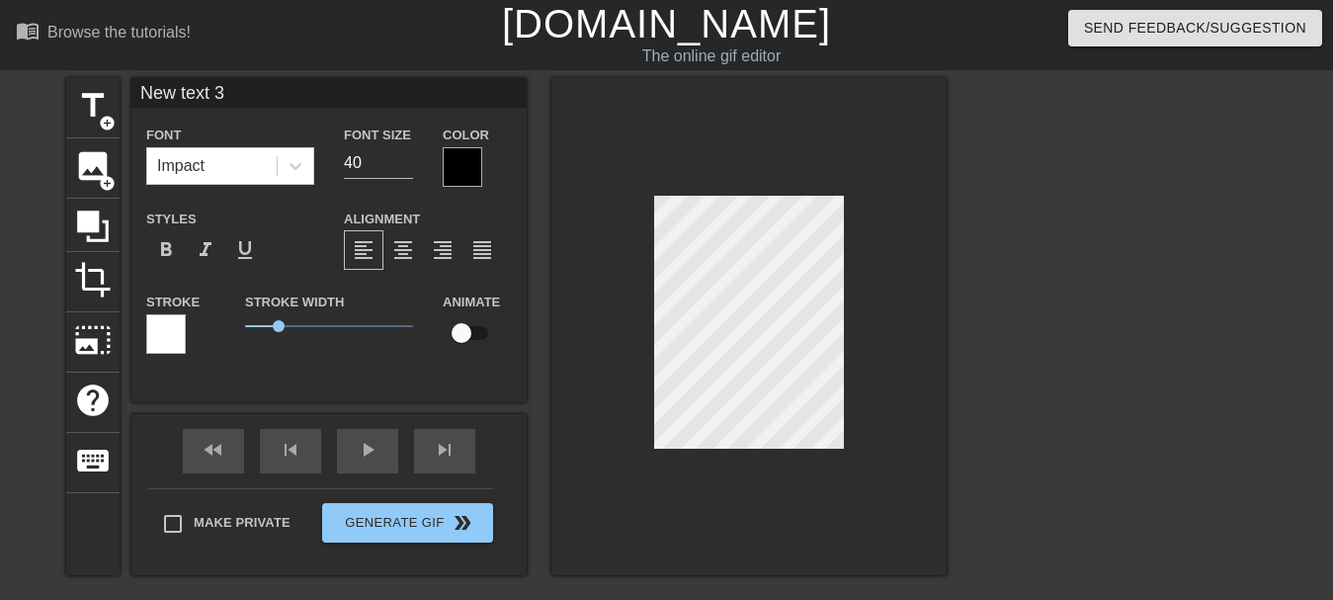
click at [468, 168] on div at bounding box center [463, 167] width 40 height 40
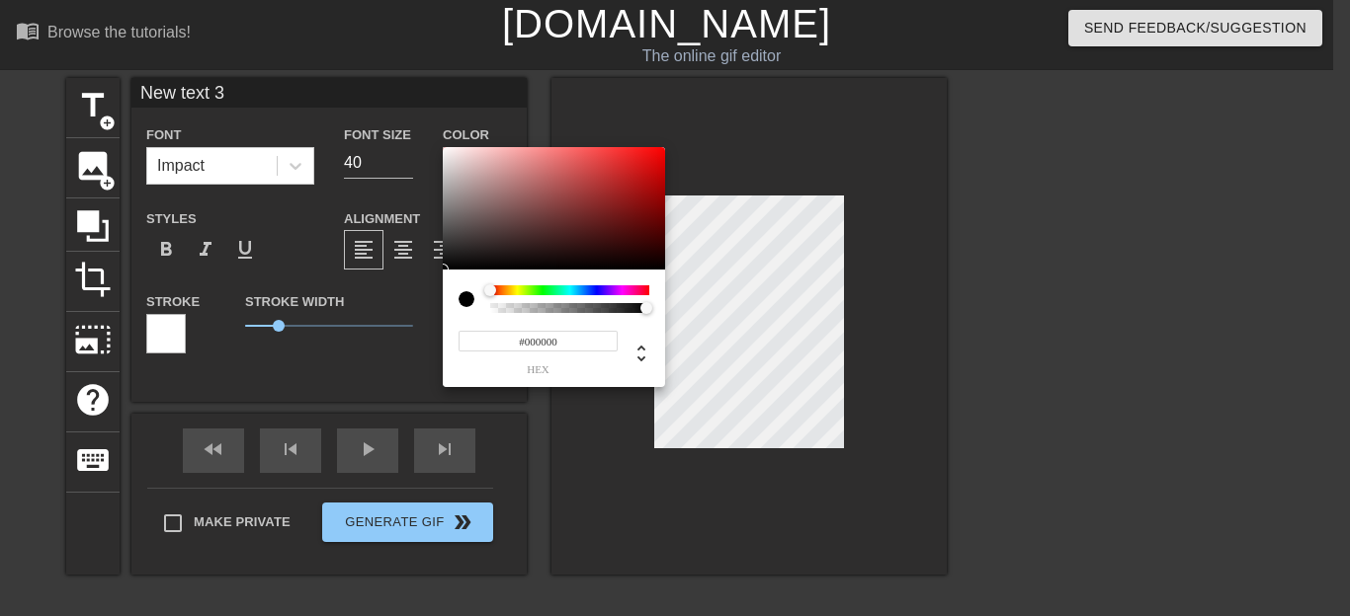
click at [626, 287] on div at bounding box center [569, 291] width 159 height 10
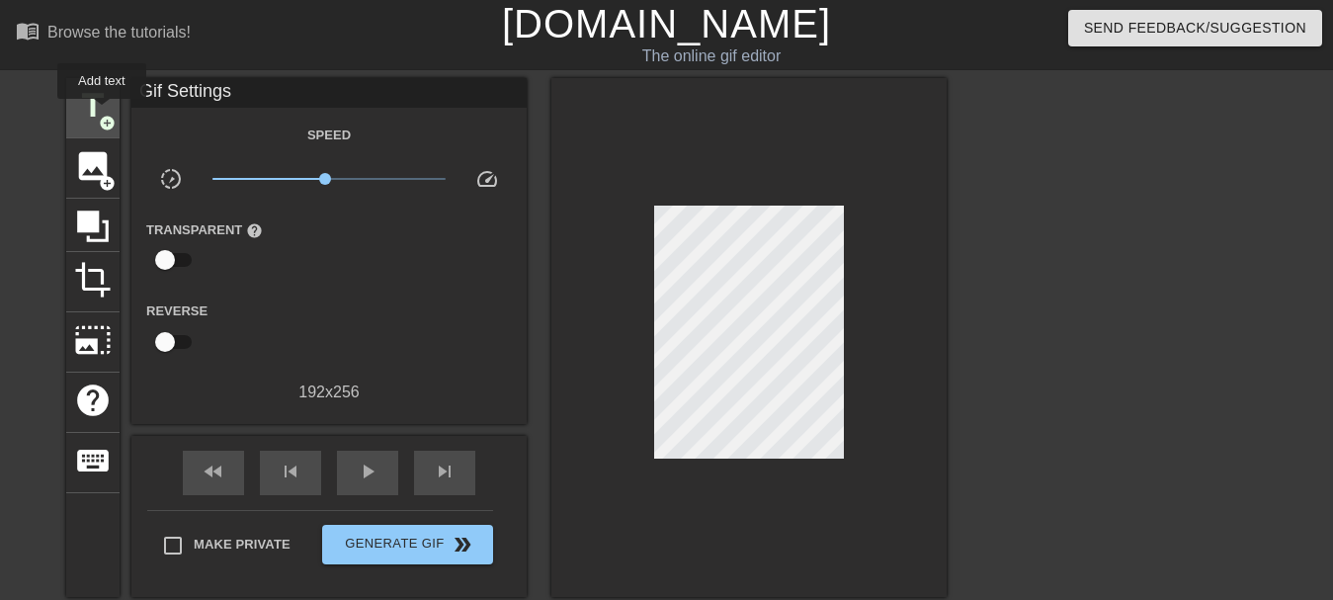
click at [103, 113] on span "title" at bounding box center [93, 106] width 38 height 38
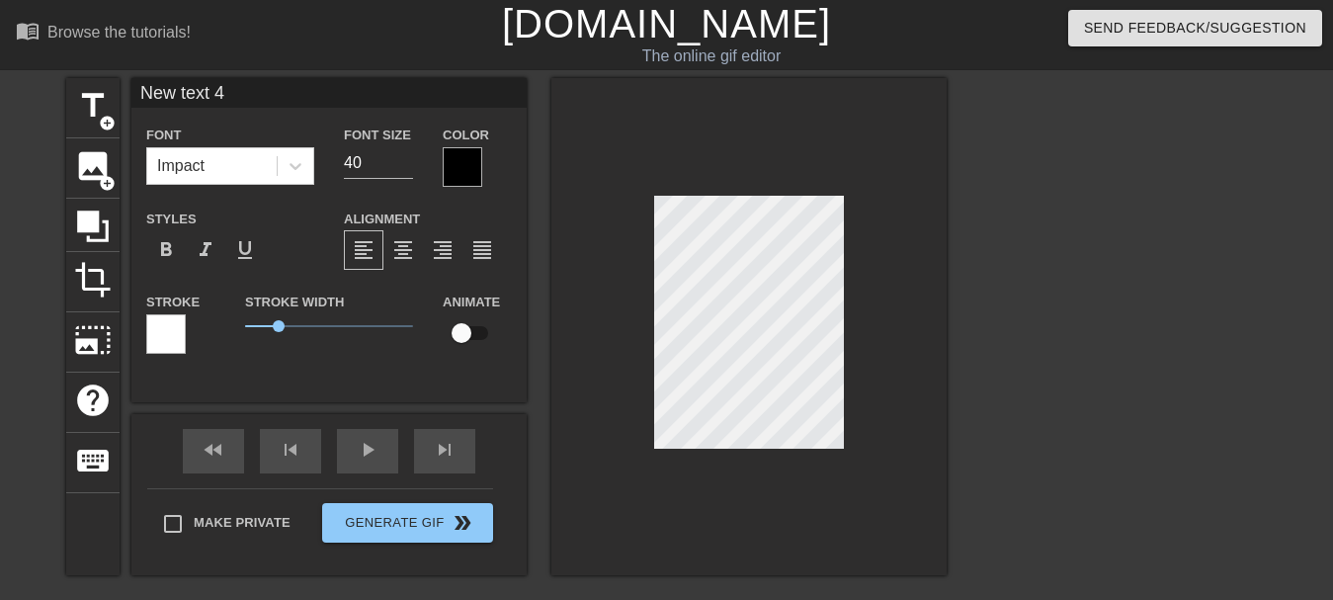
scroll to position [0, 2]
type input "New tex 4"
type textarea "New tex 4"
type input "New te 4"
type textarea "New te 4"
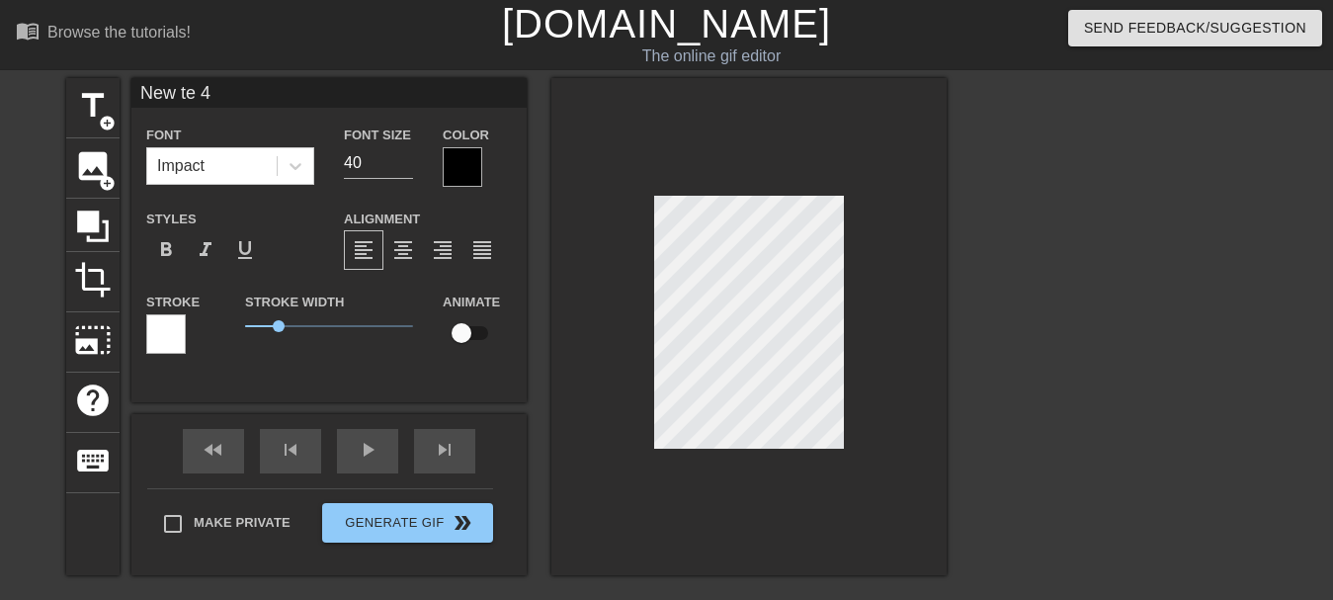
type input "New t 4"
type textarea "New t 4"
type input "New 4"
type textarea "New 4"
type input "New 4"
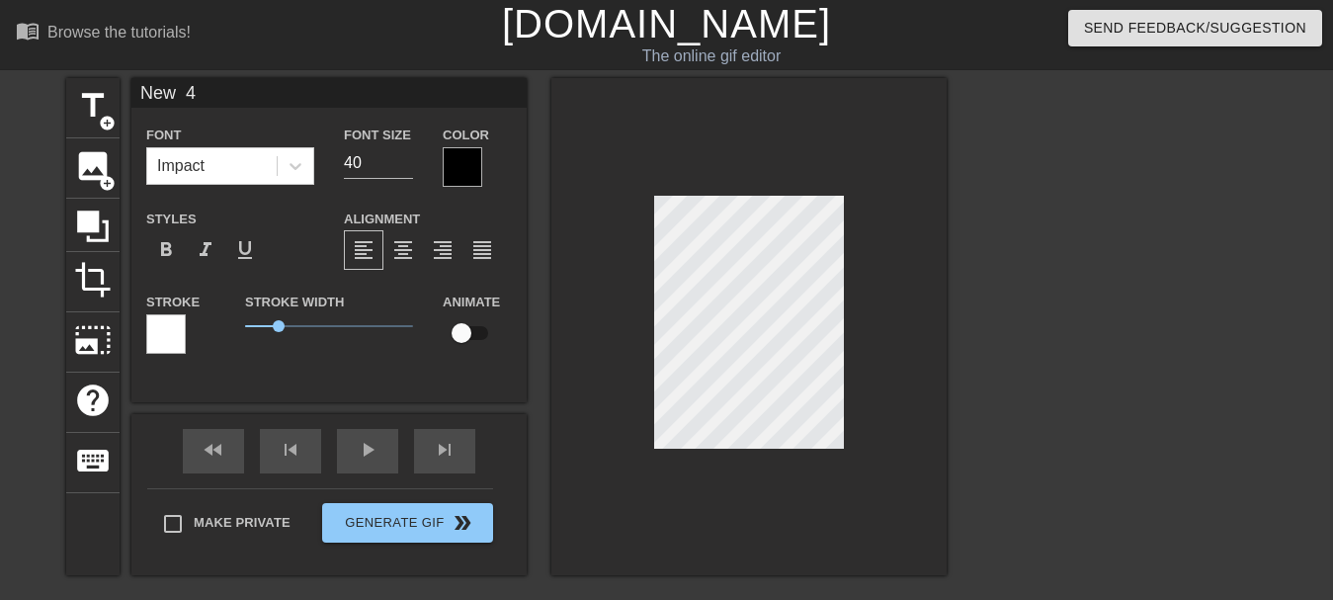
type textarea "New 4"
type input "Ne 4"
type textarea "Ne 4"
type input "N 4"
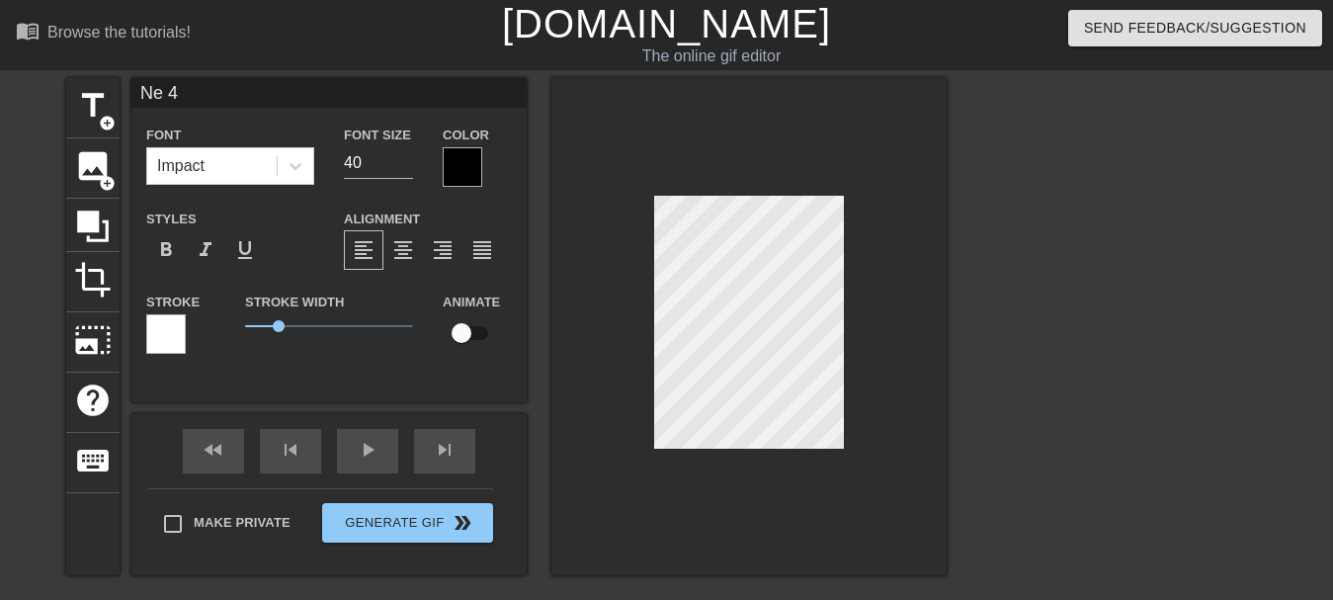
type textarea "N 4"
type input "4"
type textarea "4"
type input "New text 3"
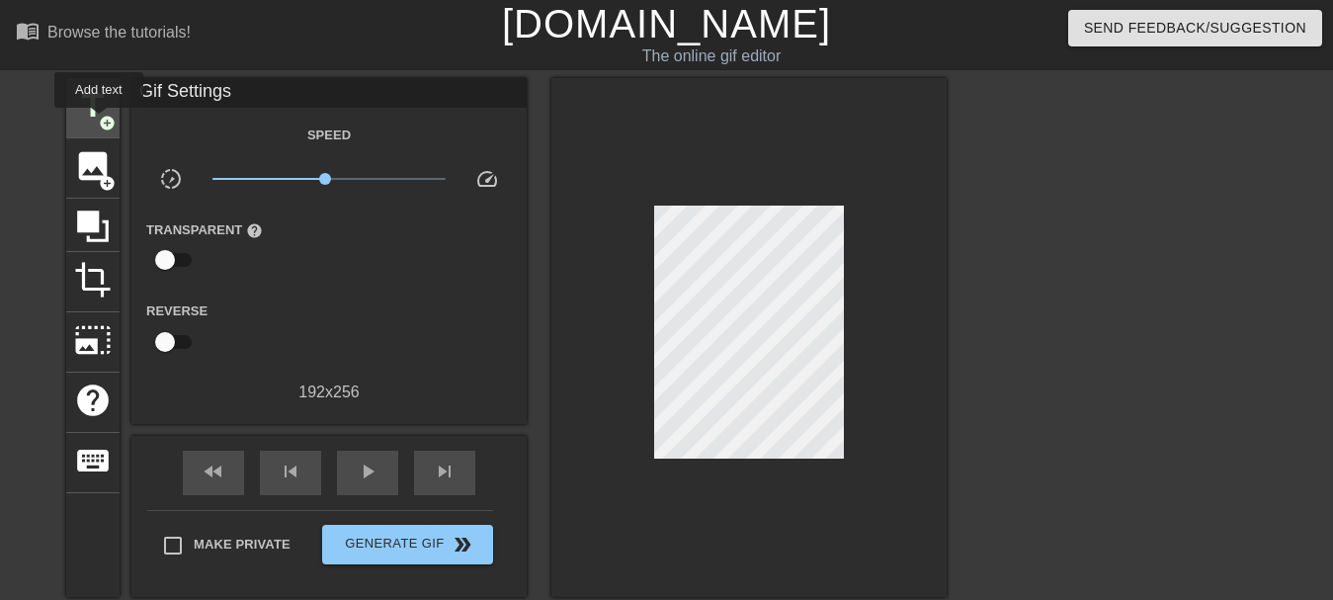
click at [100, 122] on span "add_circle" at bounding box center [107, 123] width 17 height 17
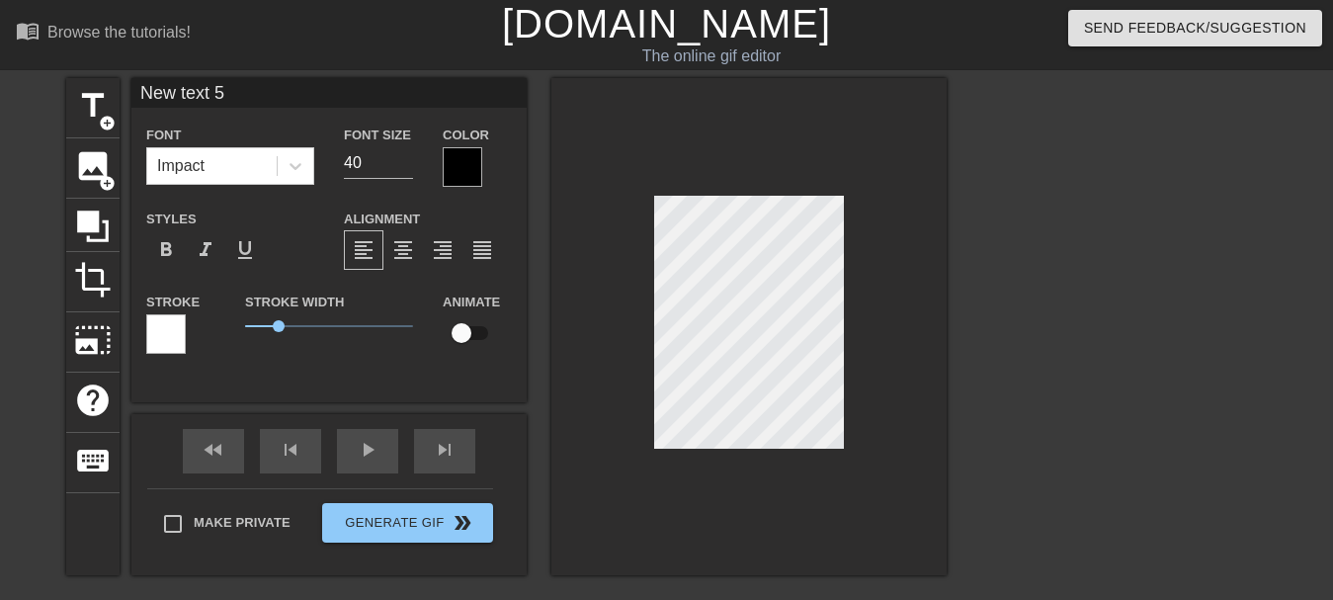
scroll to position [0, 3]
type input "New text"
type textarea "New text"
type input "New text"
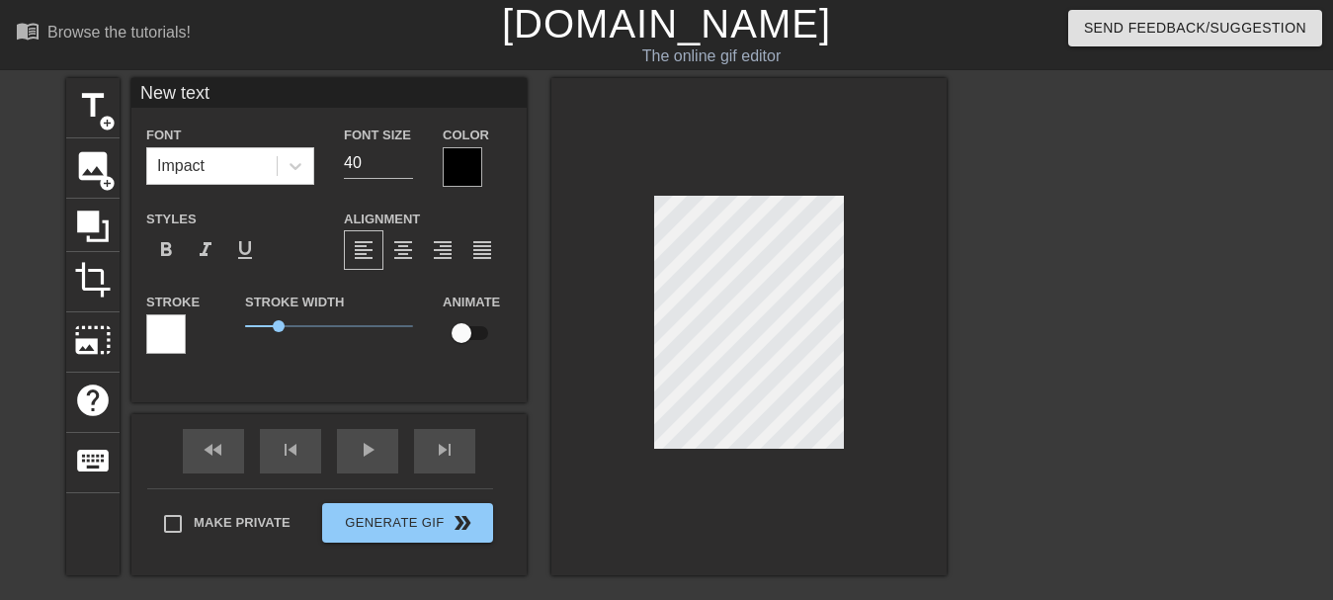
type textarea "New text"
type input "New tex"
type textarea "New tex"
type input "New te"
type textarea "New te"
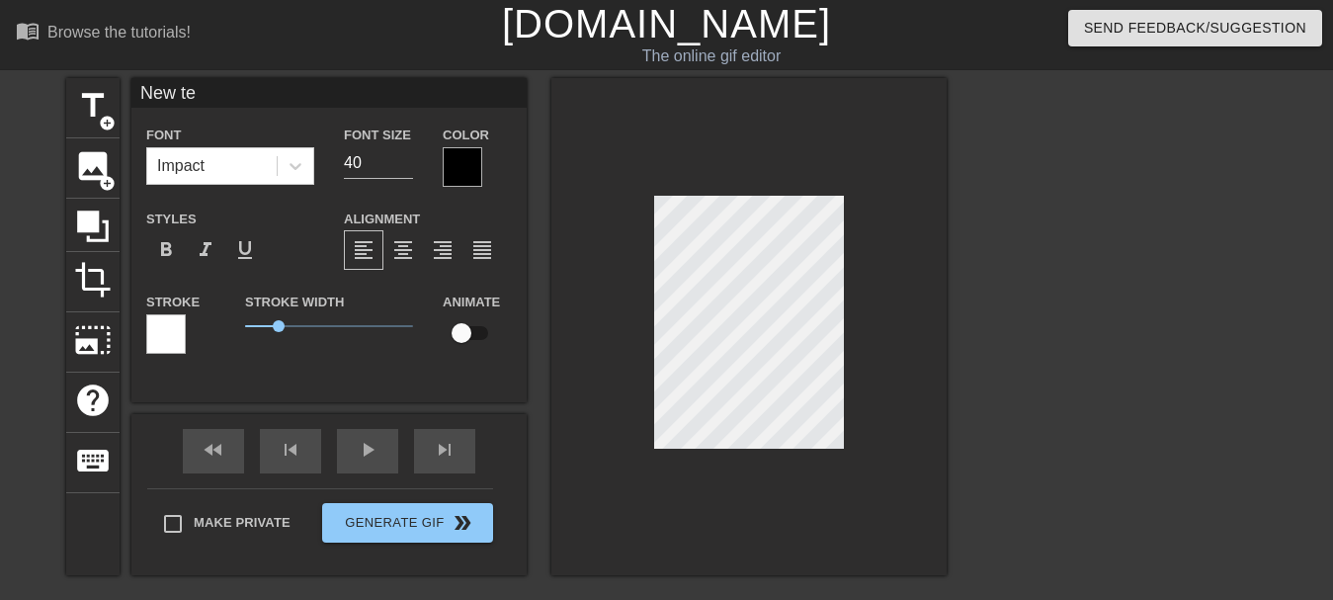
type input "New t"
type textarea "New t"
type input "New"
type textarea "New"
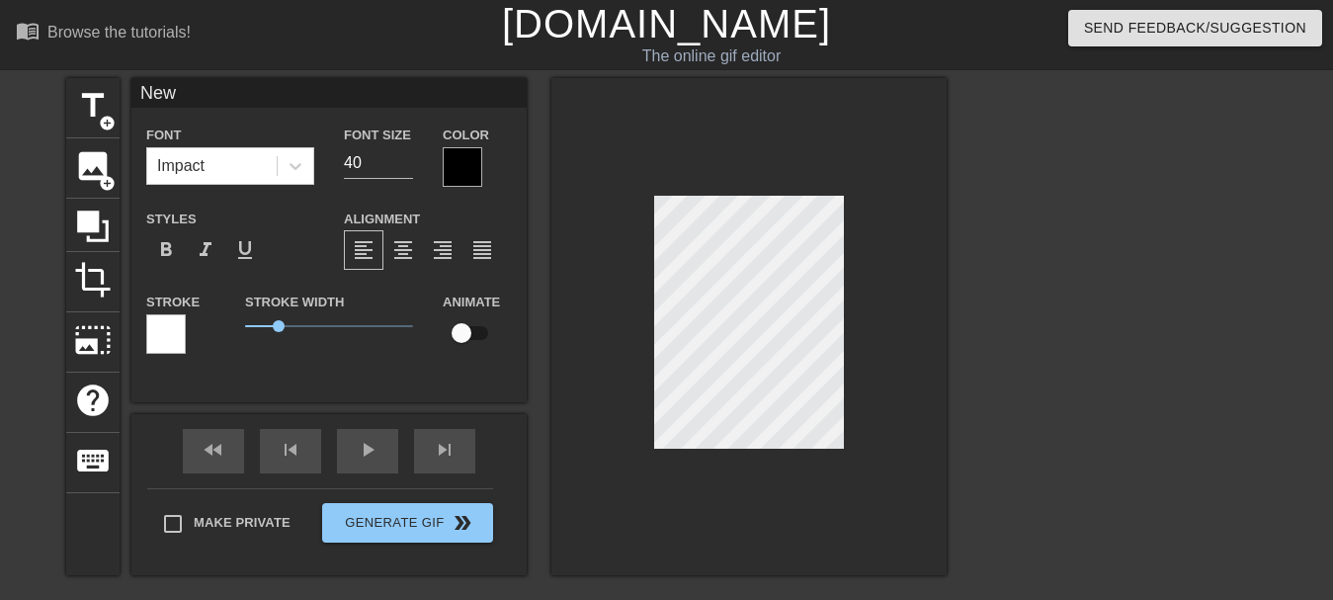
type input "New"
type textarea "New"
type input "Ne"
type textarea "Ne"
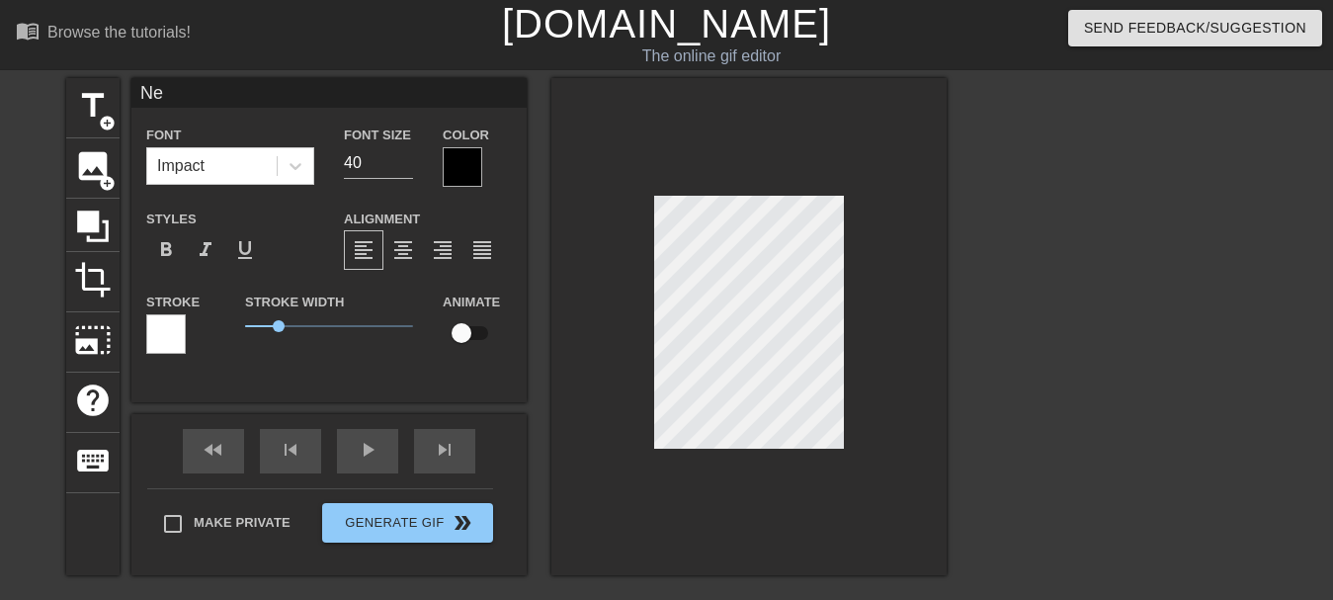
type input "N"
type textarea "N"
type input "4"
type input "B"
type textarea "B"
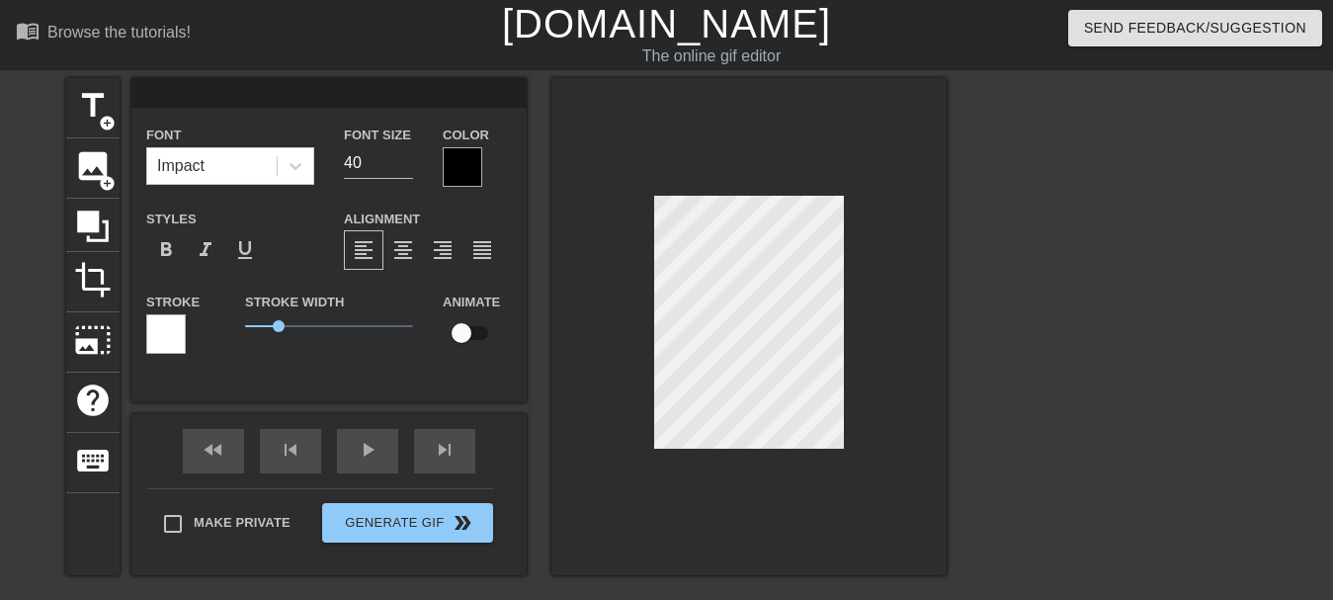
click at [460, 168] on div at bounding box center [463, 167] width 40 height 40
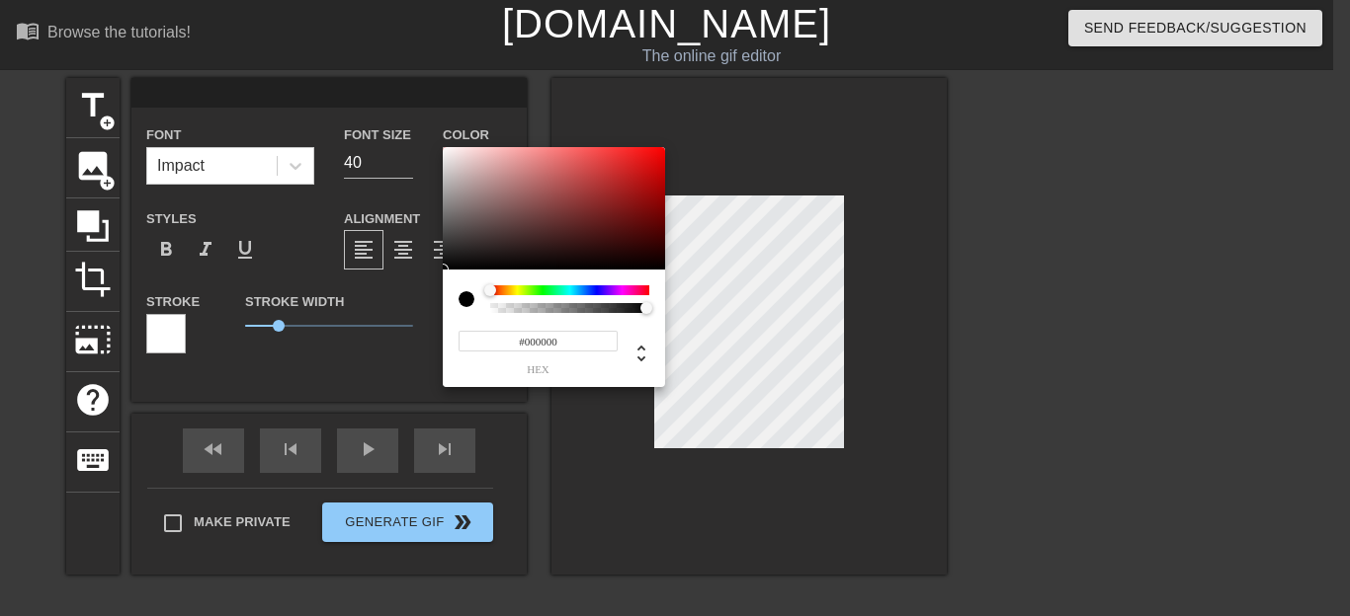
click at [625, 289] on div at bounding box center [569, 291] width 159 height 10
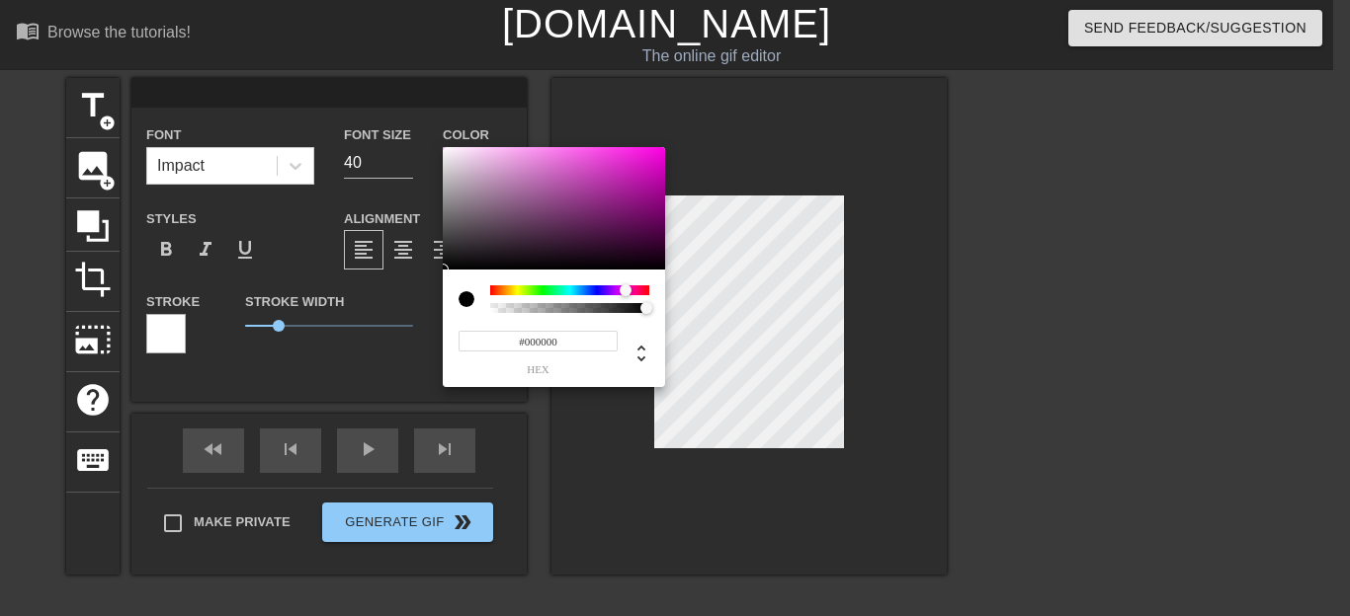
click at [460, 294] on div at bounding box center [466, 299] width 16 height 16
click at [626, 286] on div at bounding box center [625, 291] width 12 height 12
click at [626, 286] on div at bounding box center [626, 291] width 12 height 12
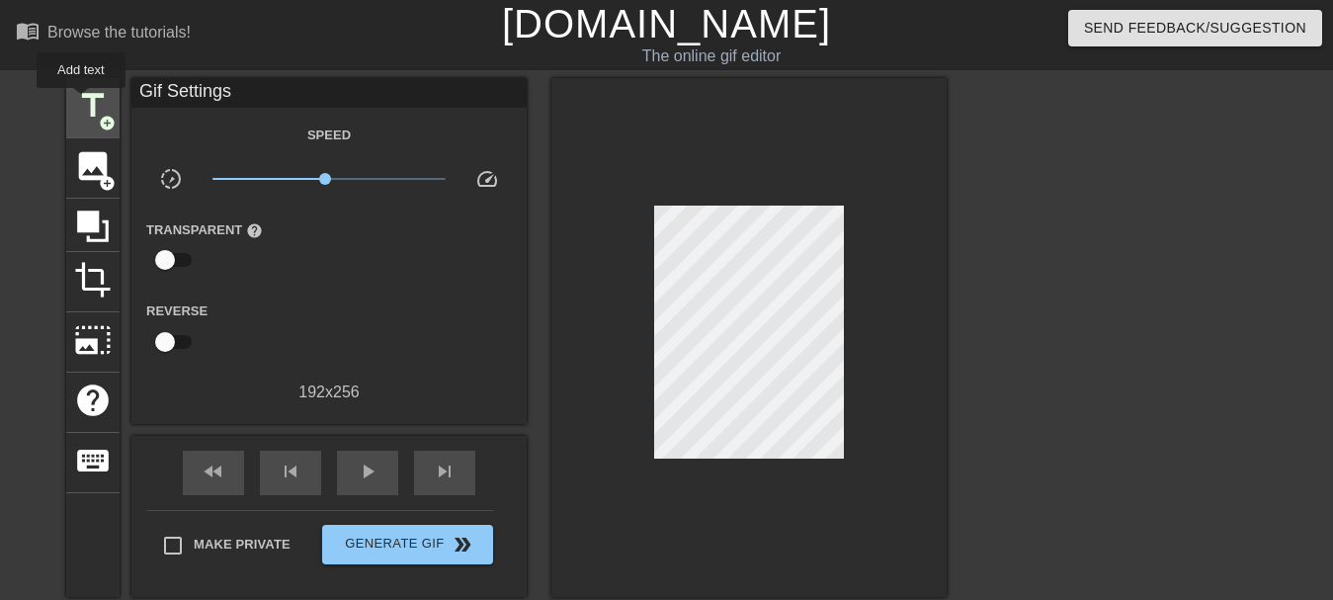
click at [82, 102] on span "title" at bounding box center [93, 106] width 38 height 38
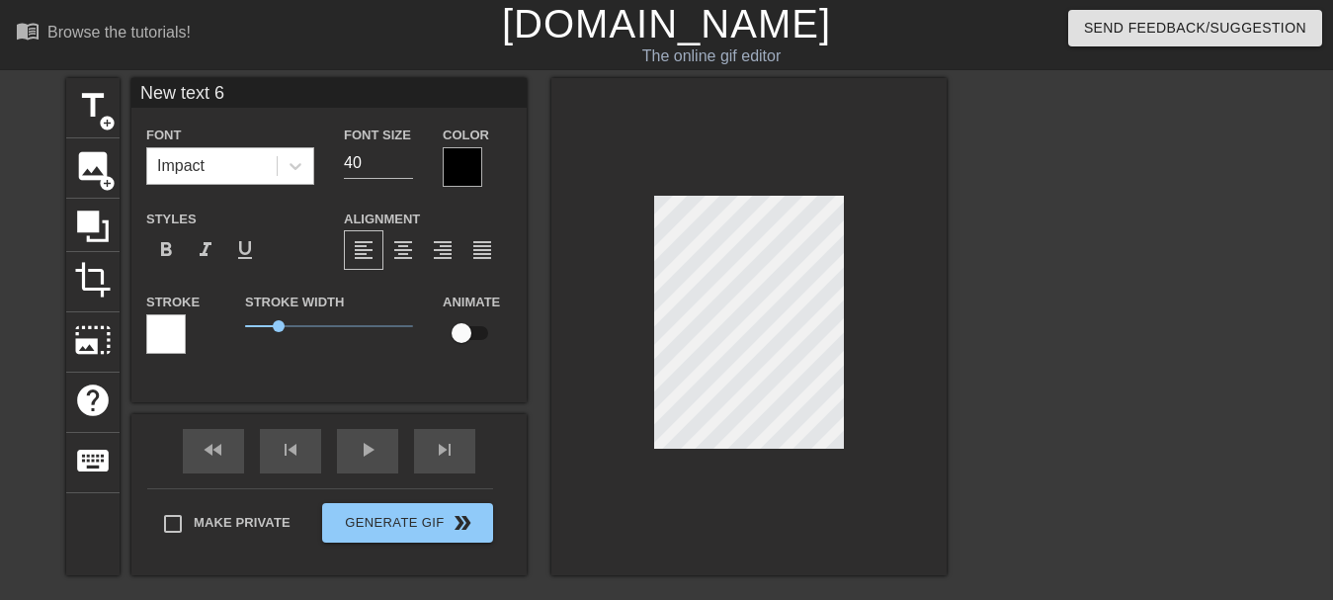
click at [223, 164] on div "Impact" at bounding box center [211, 166] width 129 height 36
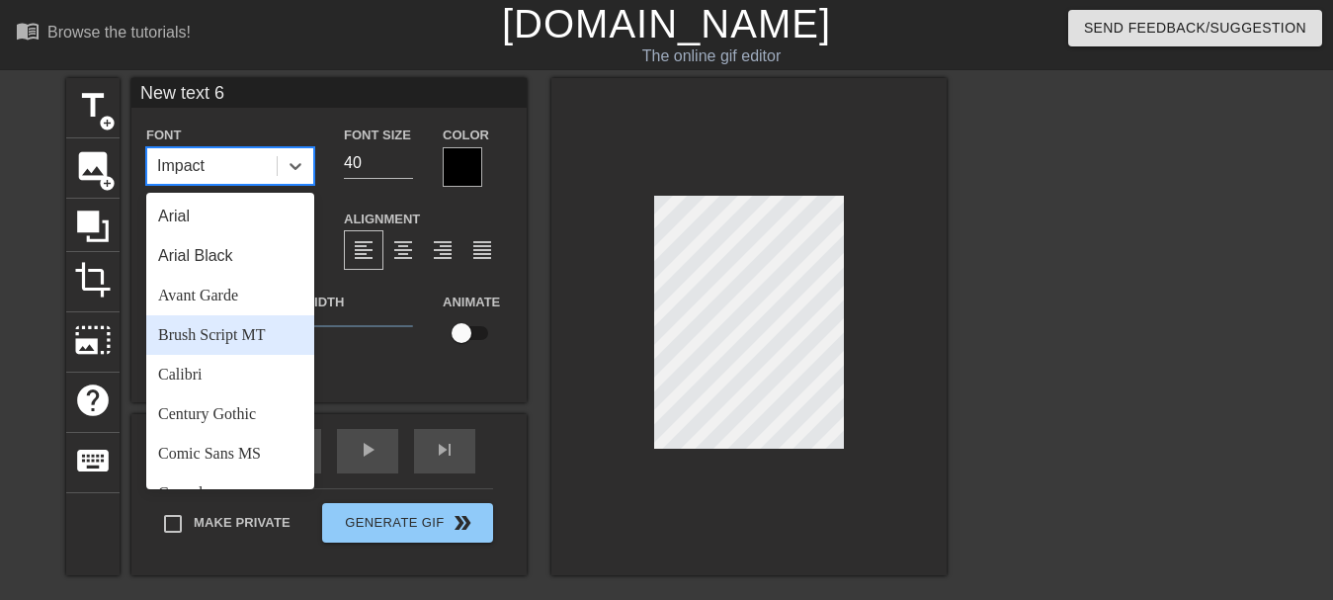
click at [201, 336] on div "Brush Script MT" at bounding box center [230, 335] width 168 height 40
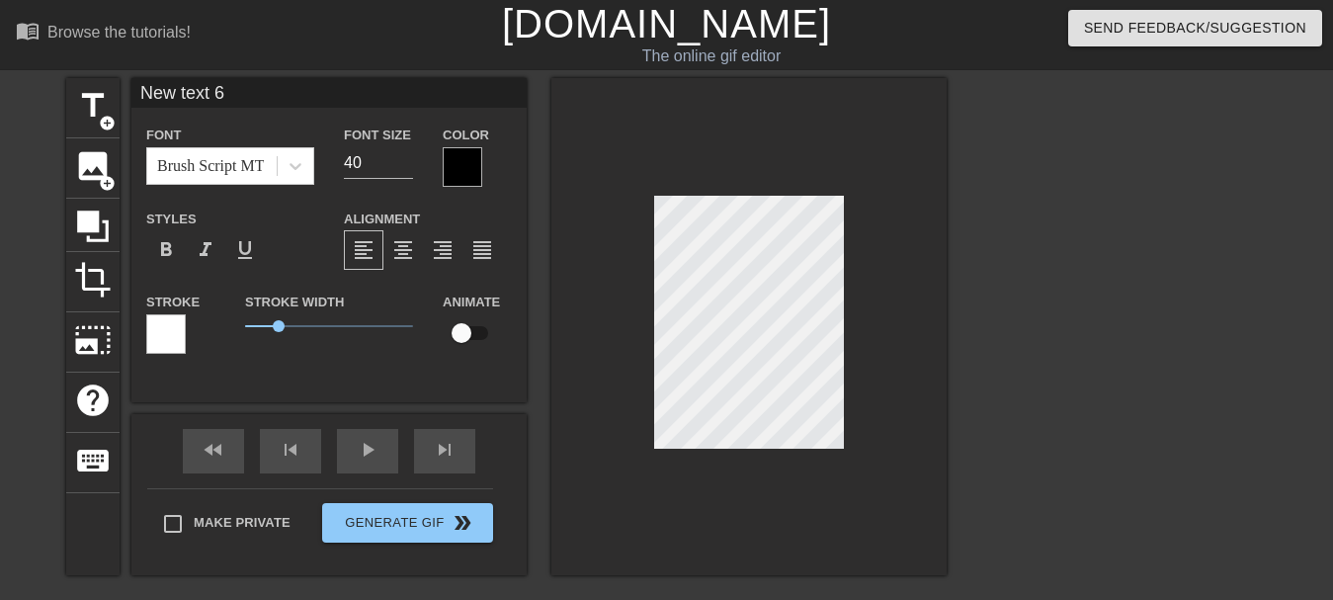
scroll to position [0, 2]
type input "New text6"
type textarea "New text6"
type input "New tex6"
type textarea "New tex6"
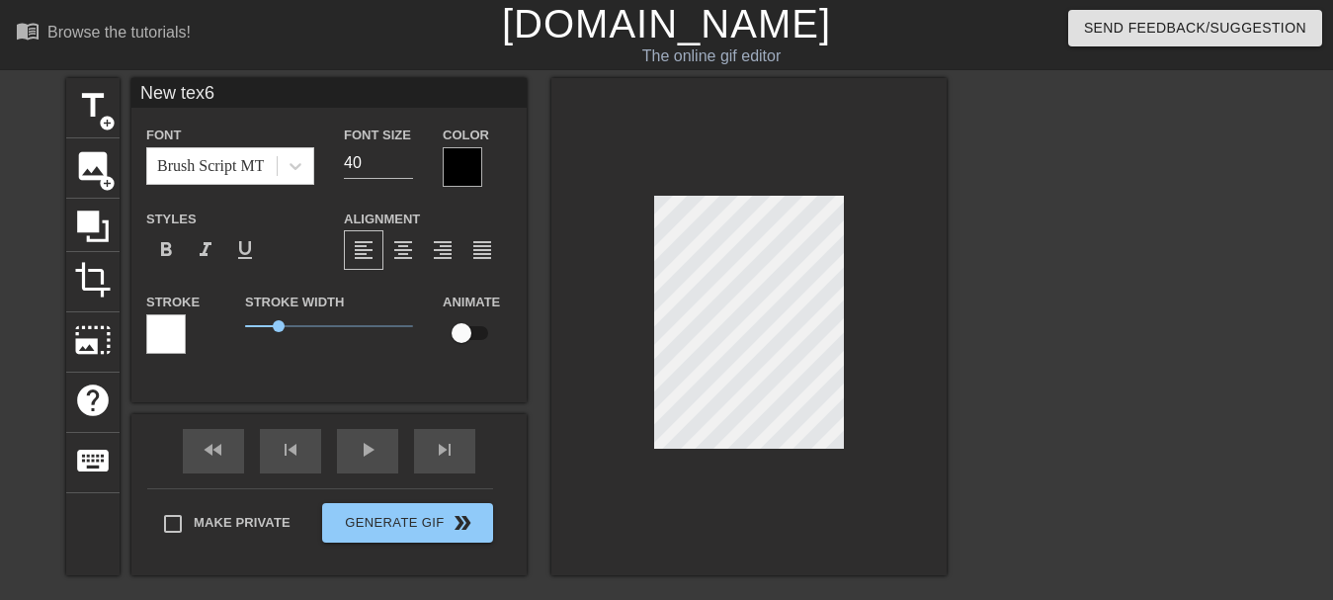
type input "New te6"
type textarea "New te6"
type input "New t6"
type textarea "New t6"
type input "New 6"
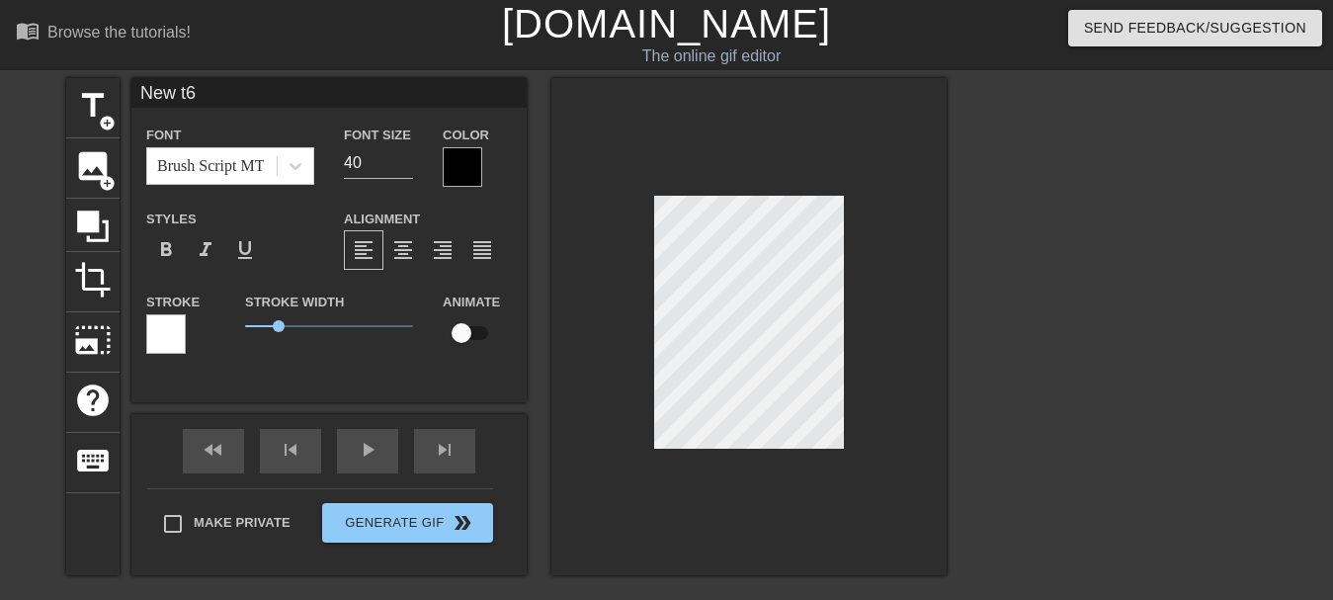
type textarea "New 6"
type input "New6"
type textarea "New6"
type input "Ne6"
type textarea "Ne6"
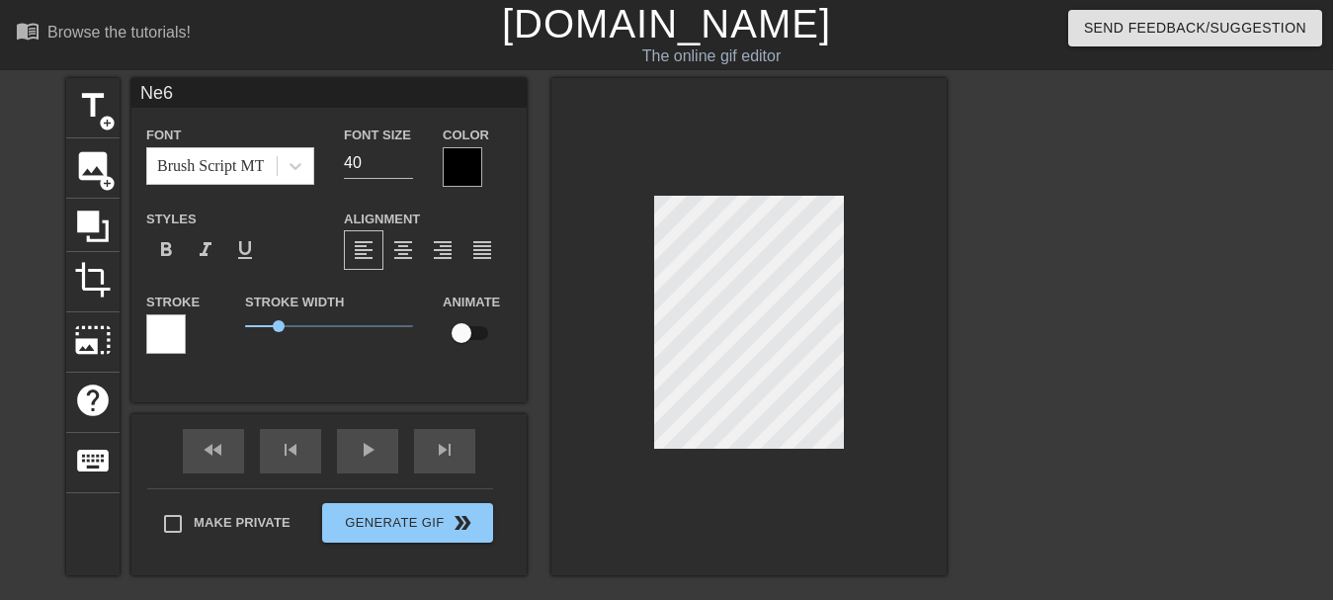
type input "N6"
type textarea "N6"
type input "6"
type textarea "6"
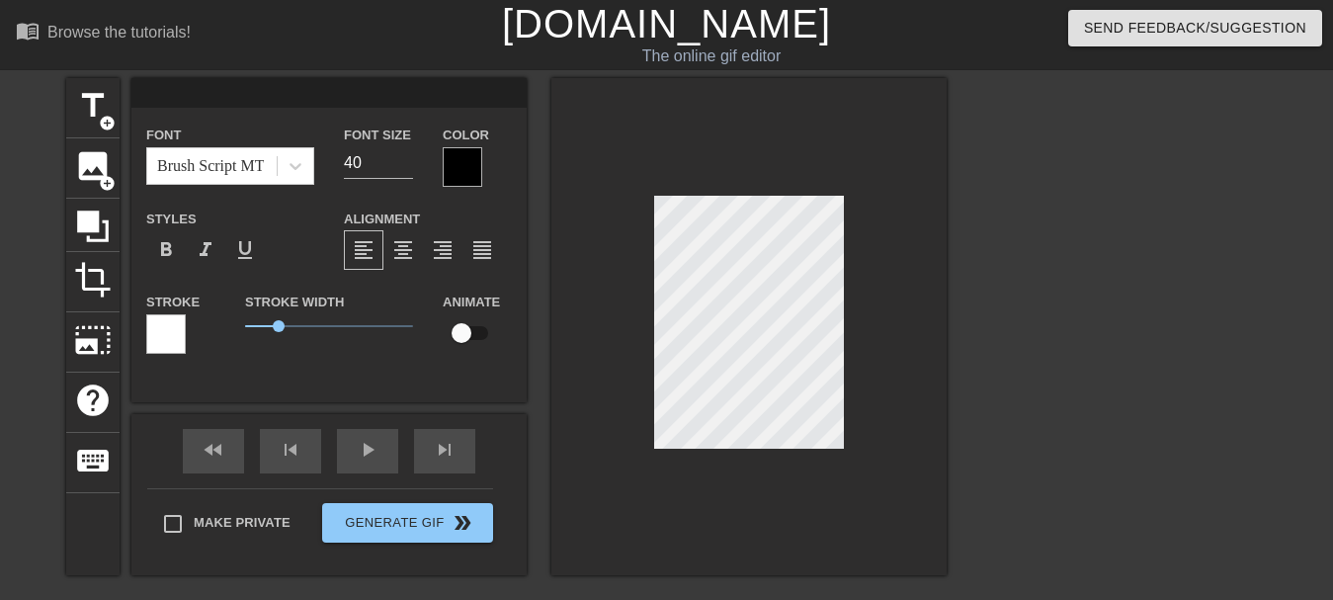
type input "B"
type textarea "B"
type input "Bé"
type textarea "Bé"
type input "Béa"
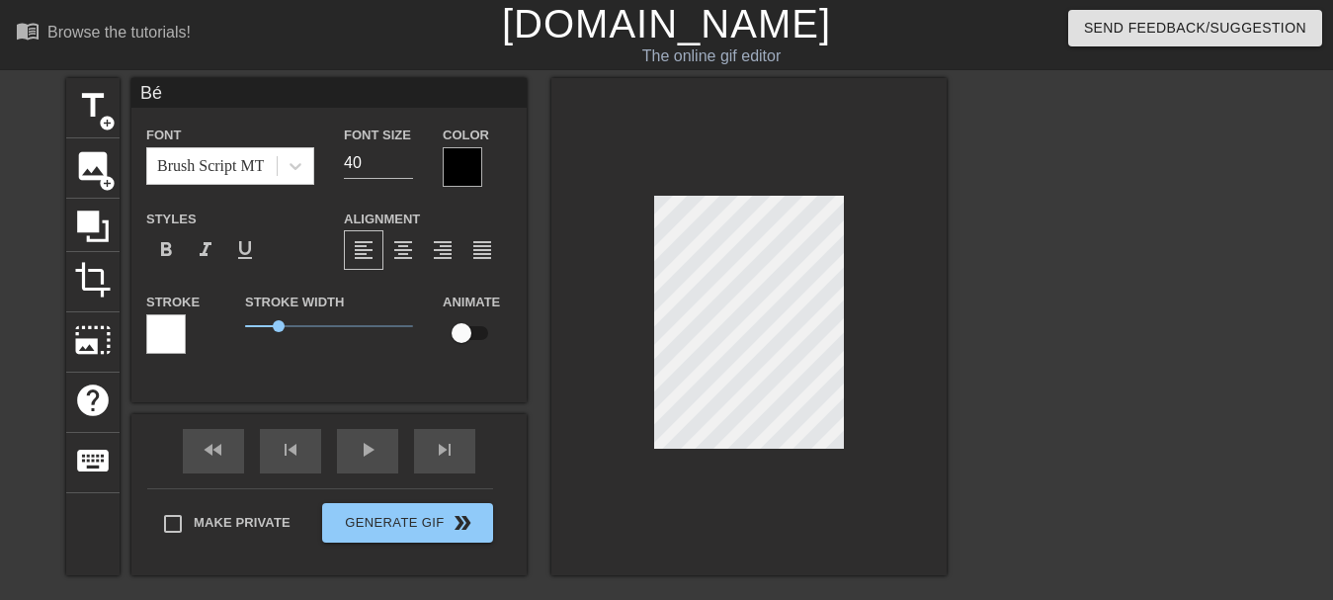
type textarea "Béa"
type input "Béas"
type textarea "Béas"
type input "Béaso"
type textarea "Béaso"
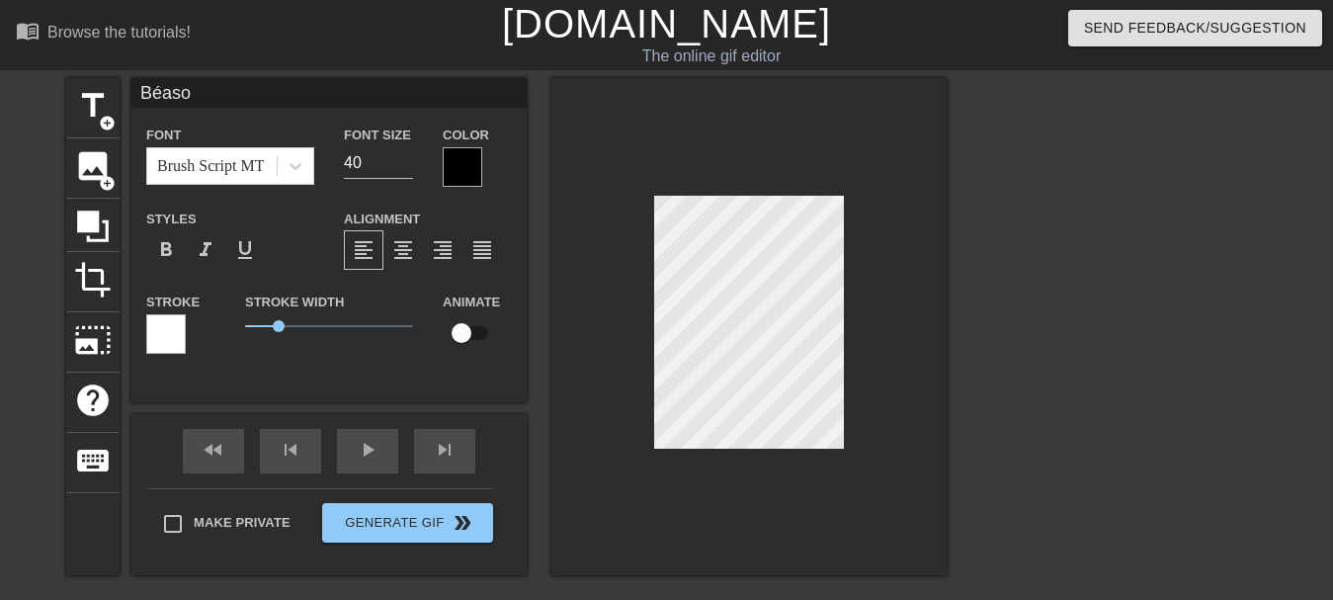
type input "Béasou"
type textarea "Béasou"
click at [460, 165] on div at bounding box center [463, 167] width 40 height 40
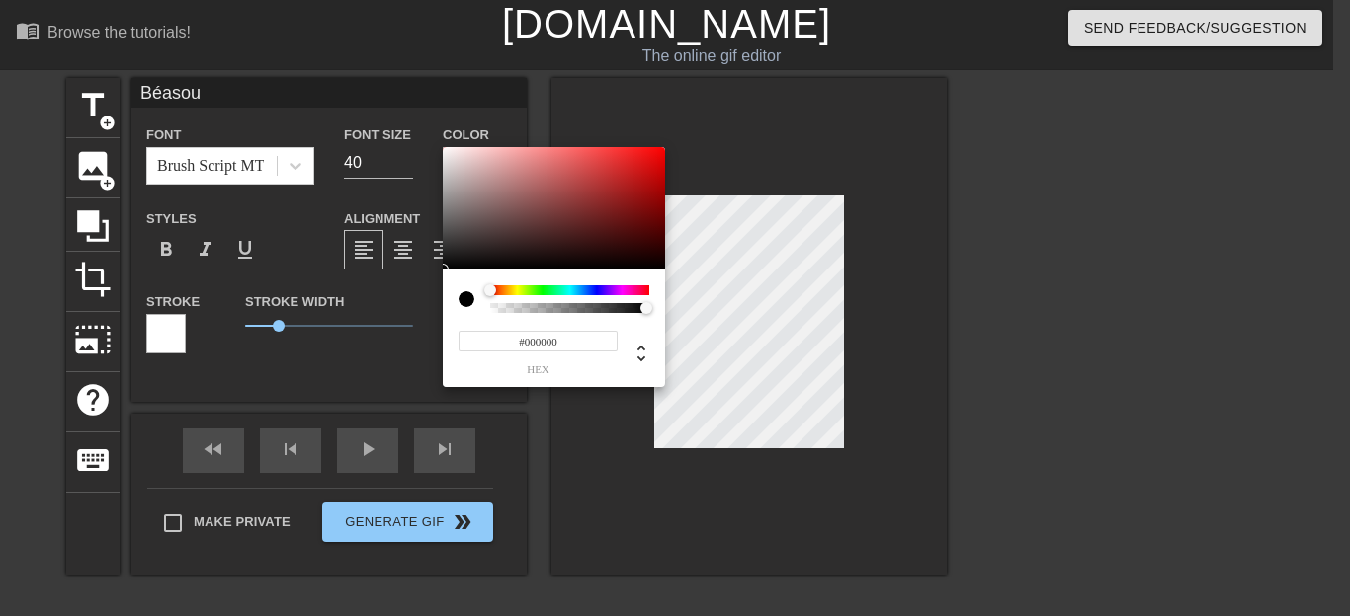
click at [629, 291] on div at bounding box center [569, 291] width 159 height 10
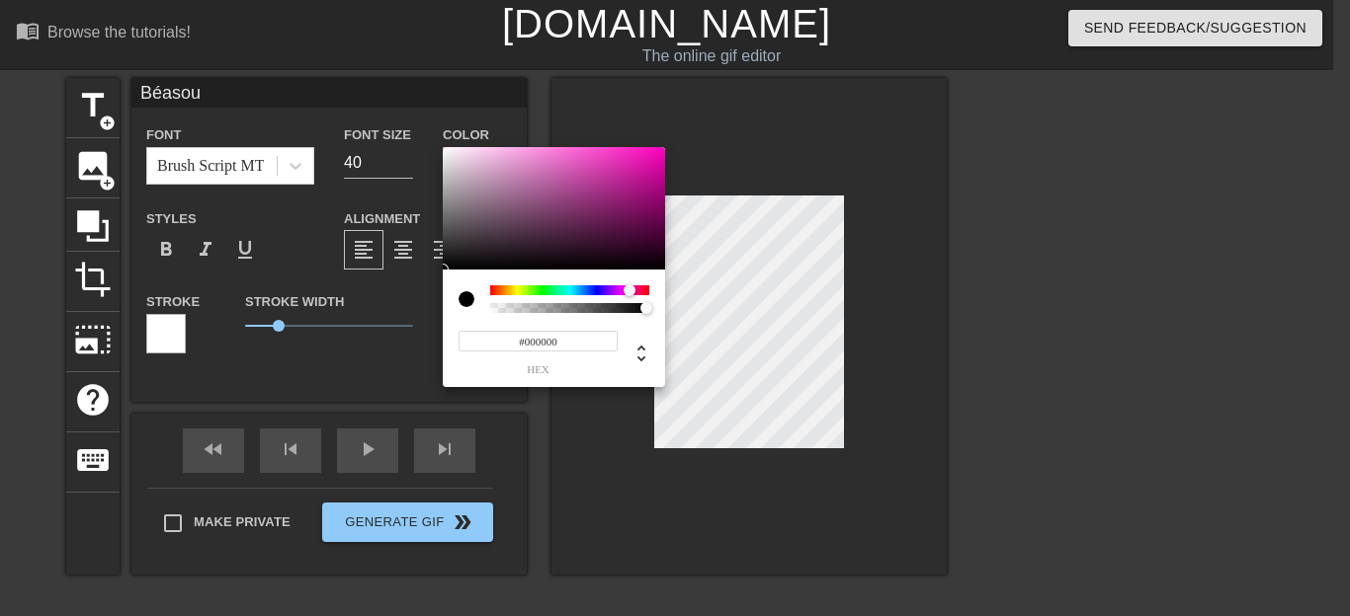
click at [629, 291] on div at bounding box center [629, 291] width 12 height 12
click at [555, 286] on div at bounding box center [569, 291] width 159 height 10
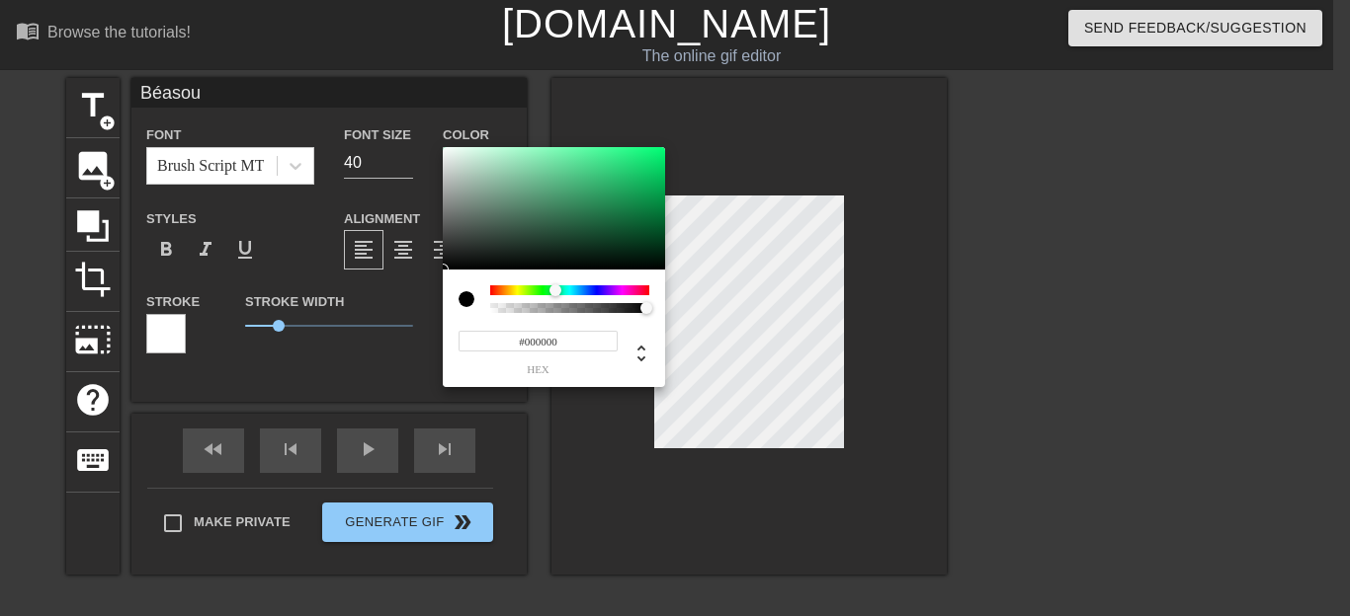
click at [555, 286] on div at bounding box center [555, 291] width 12 height 12
click at [537, 288] on div at bounding box center [569, 291] width 159 height 10
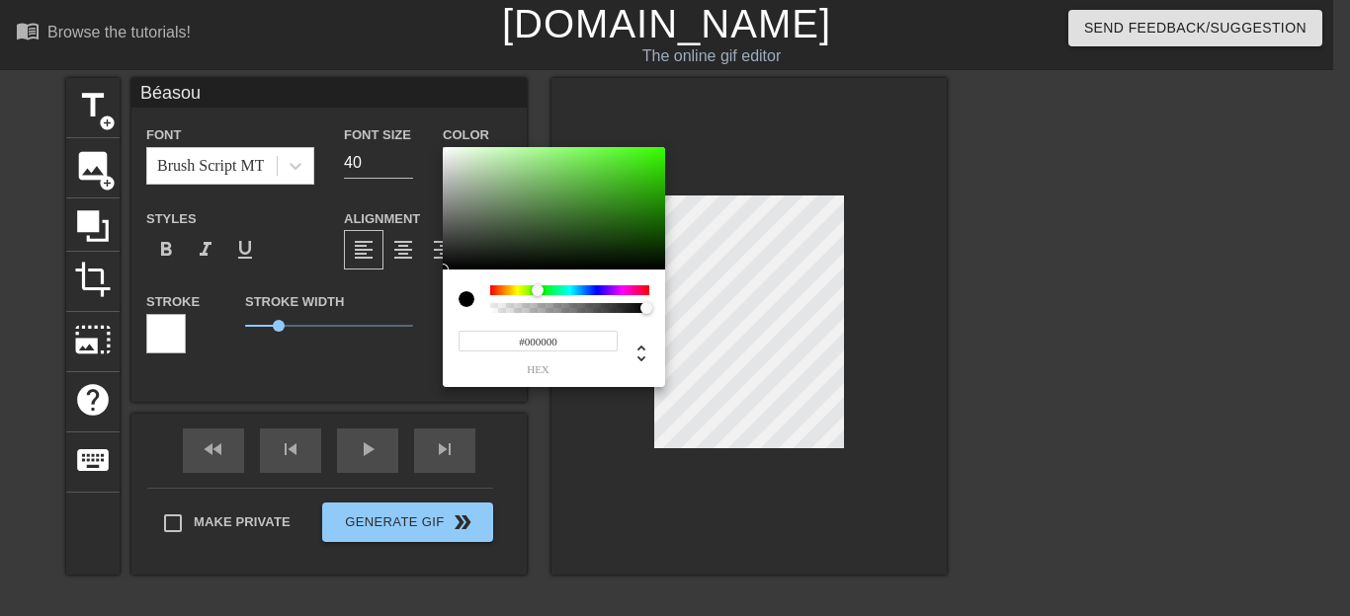
click at [537, 288] on div at bounding box center [538, 291] width 12 height 12
click at [603, 212] on div at bounding box center [554, 208] width 222 height 123
click at [621, 304] on div at bounding box center [569, 308] width 153 height 10
type input "102"
type input "33"
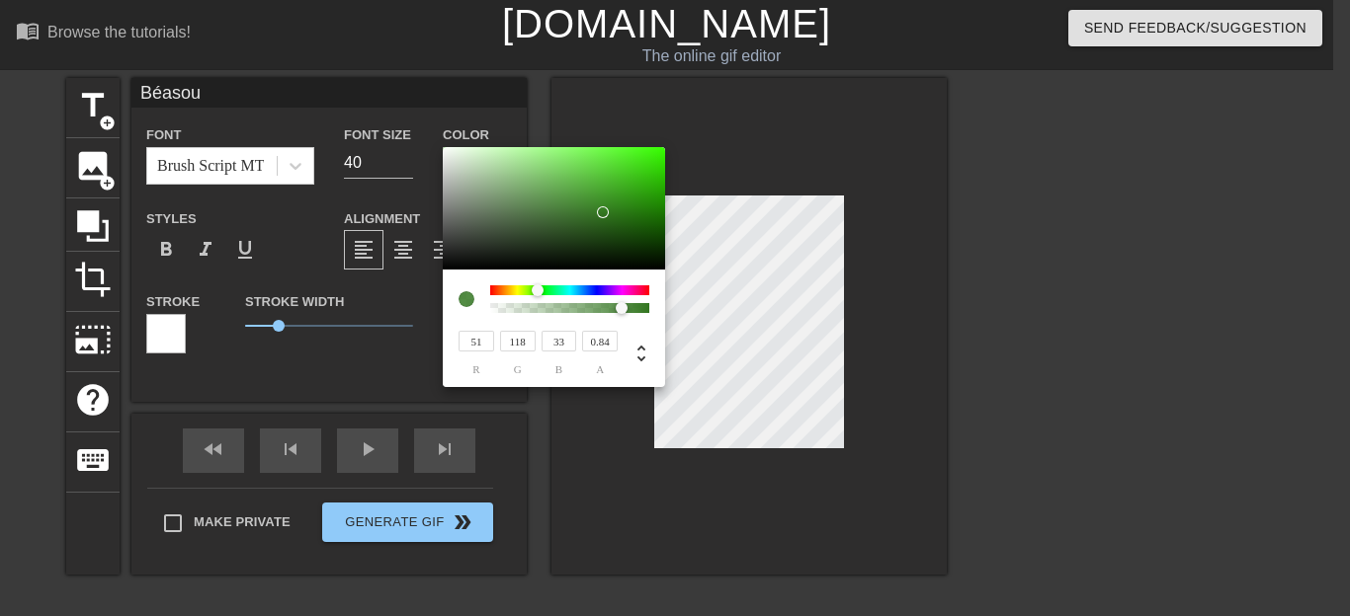
type input "118"
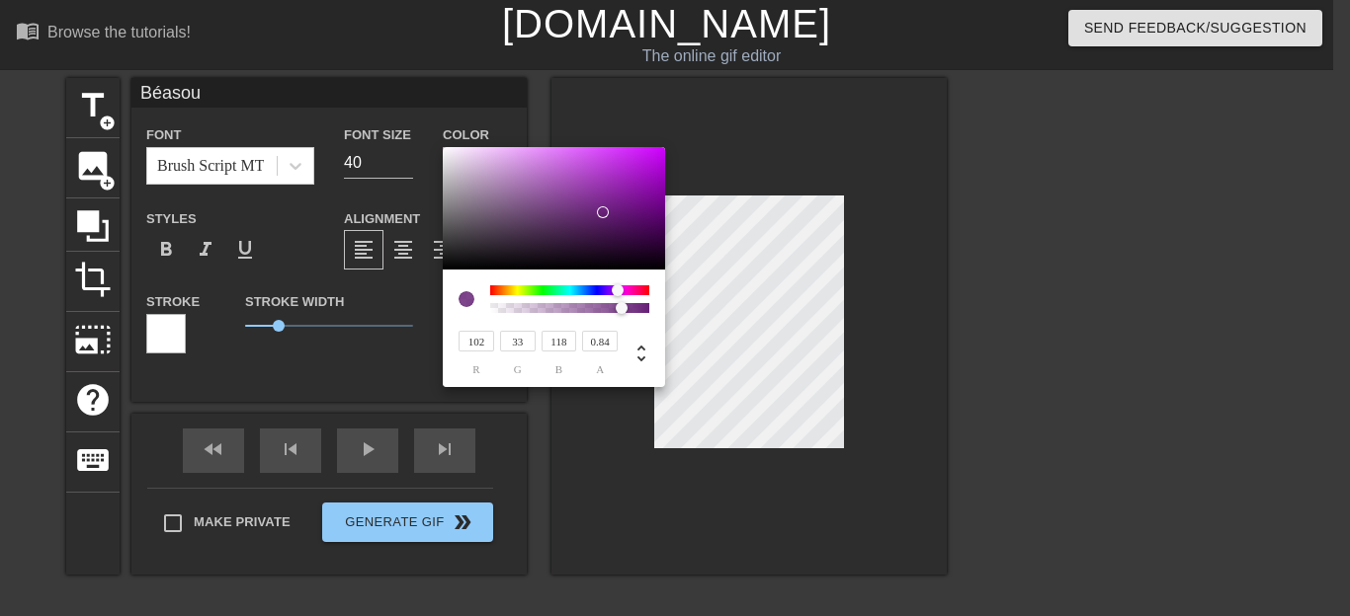
click at [617, 287] on div at bounding box center [569, 291] width 159 height 10
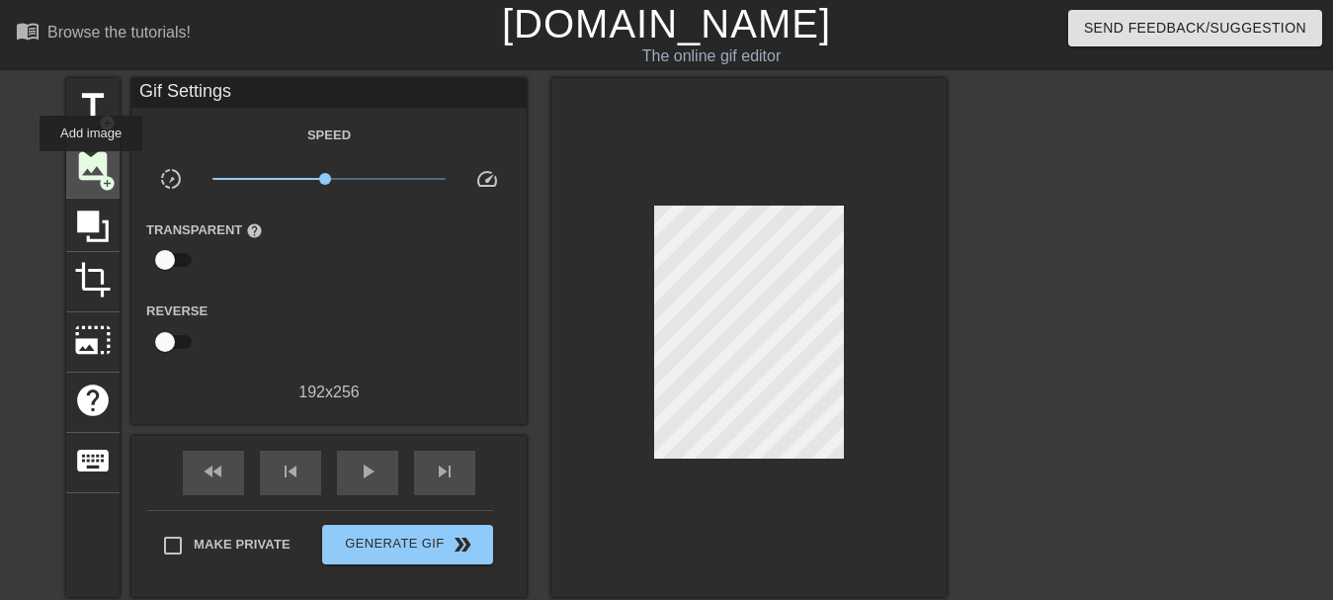
click at [92, 165] on span "image" at bounding box center [93, 166] width 38 height 38
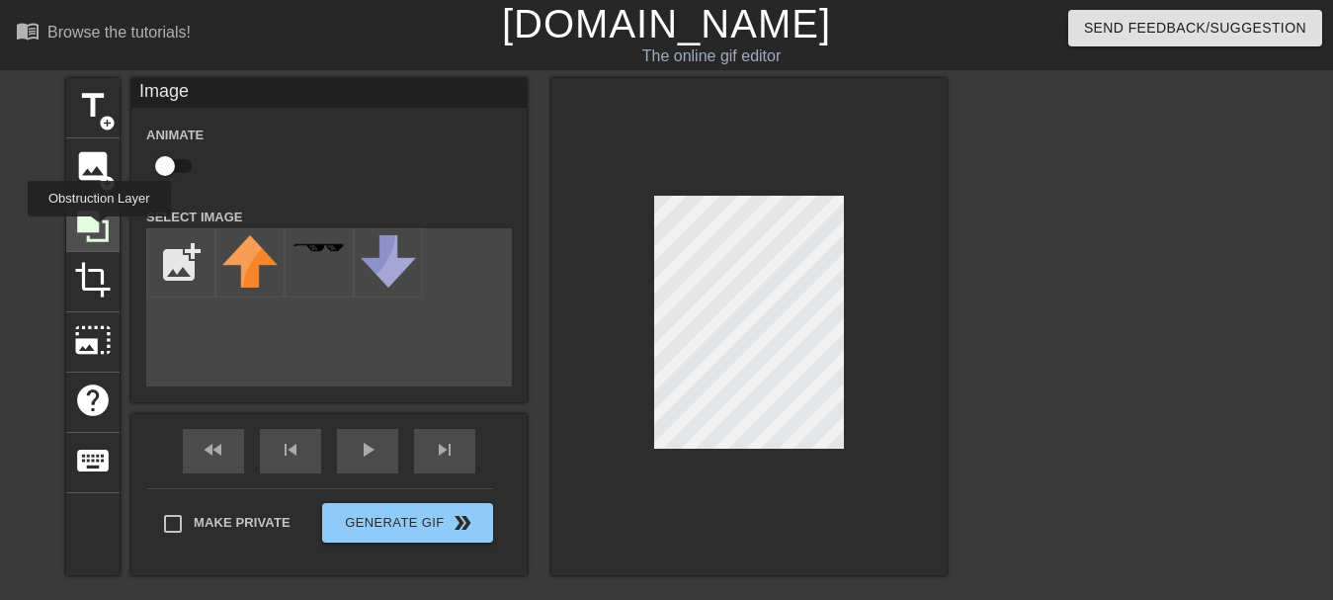
click at [100, 230] on icon at bounding box center [93, 226] width 38 height 38
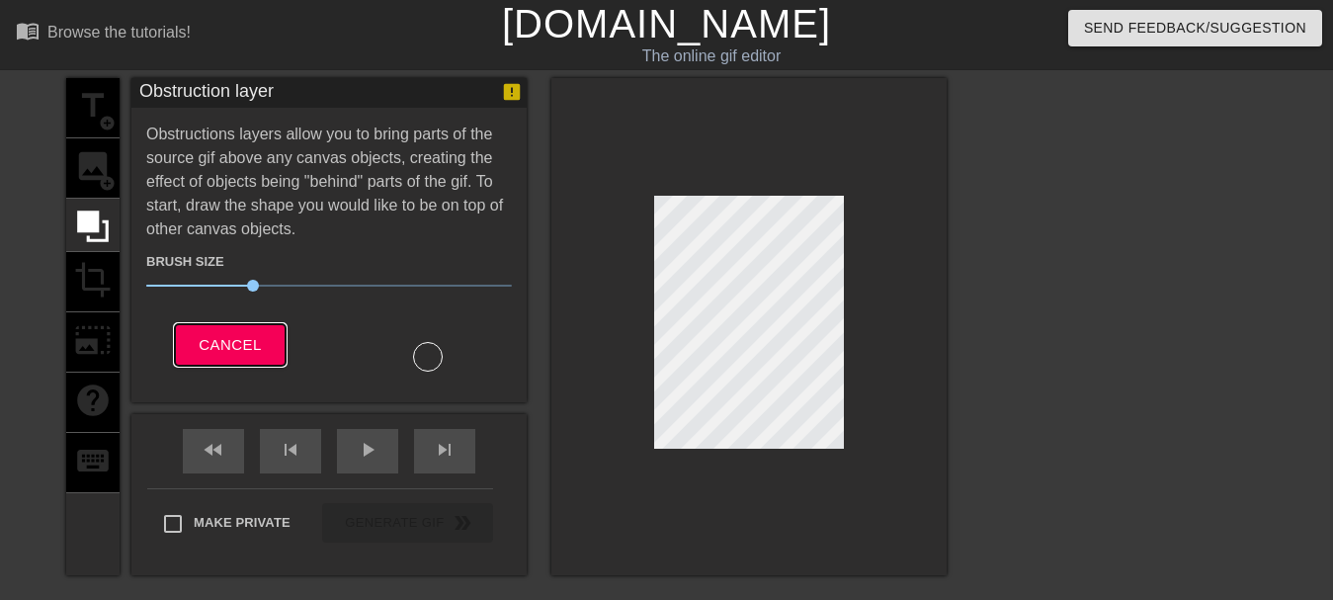
click at [240, 348] on span "Cancel" at bounding box center [230, 345] width 62 height 26
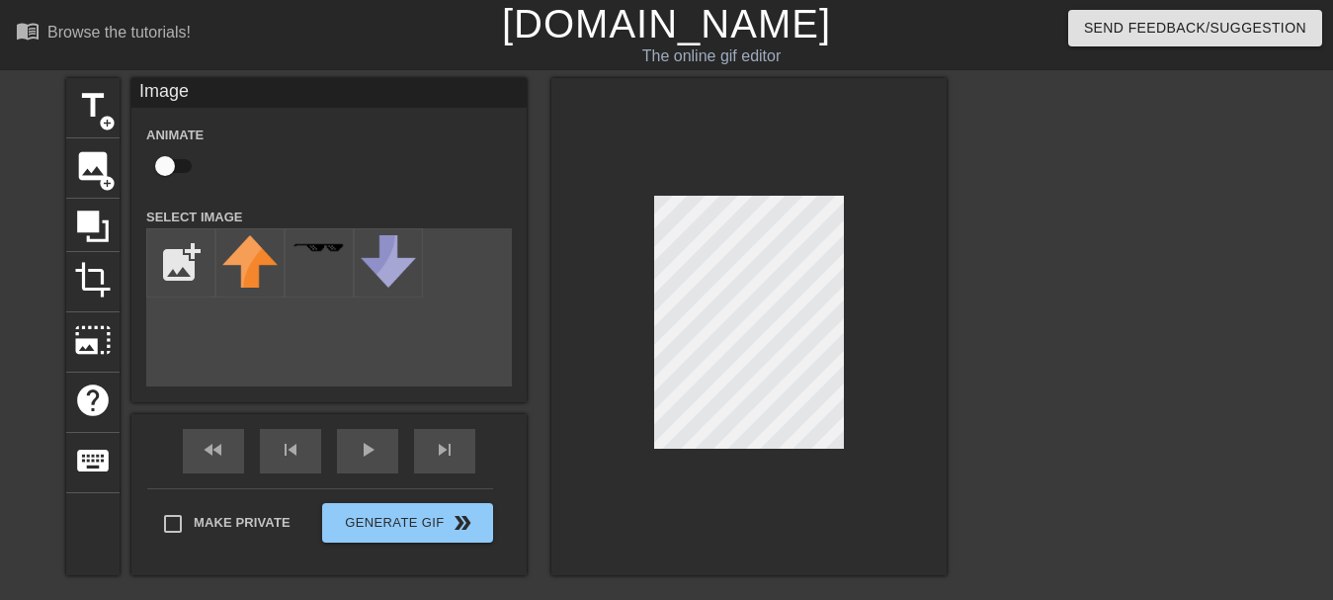
click at [528, 161] on div "title add_circle image add_circle crop photo_size_select_large help keyboard Im…" at bounding box center [506, 326] width 880 height 497
click at [98, 109] on span "title" at bounding box center [93, 106] width 38 height 38
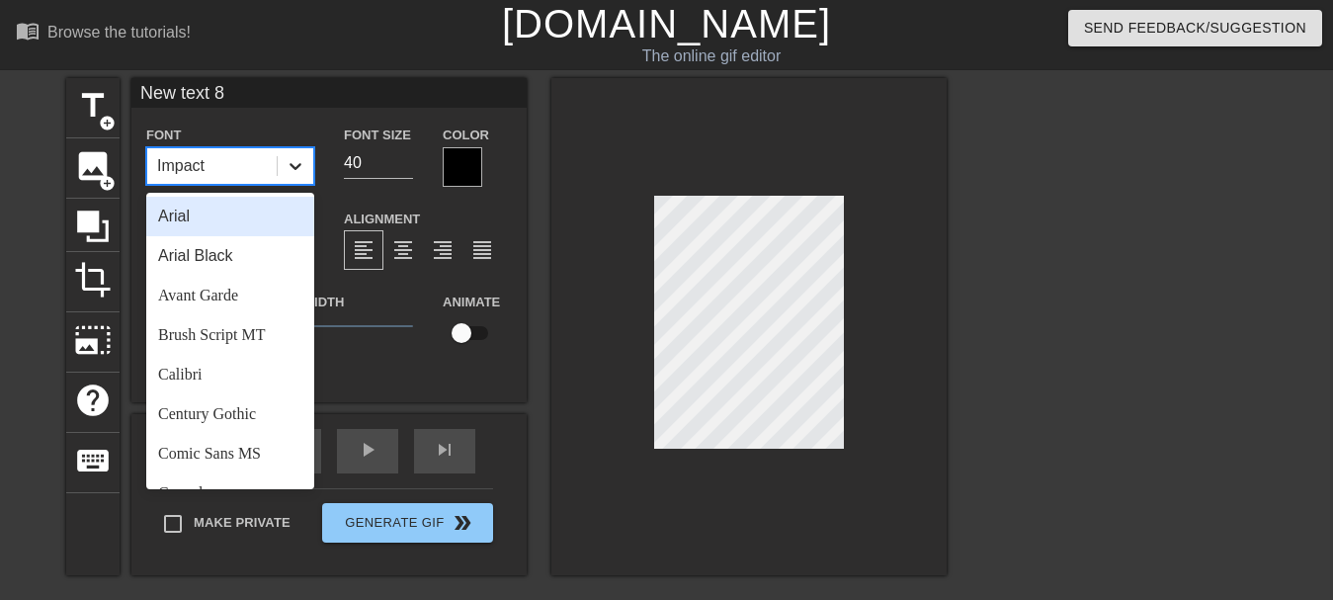
click at [296, 162] on icon at bounding box center [296, 166] width 20 height 20
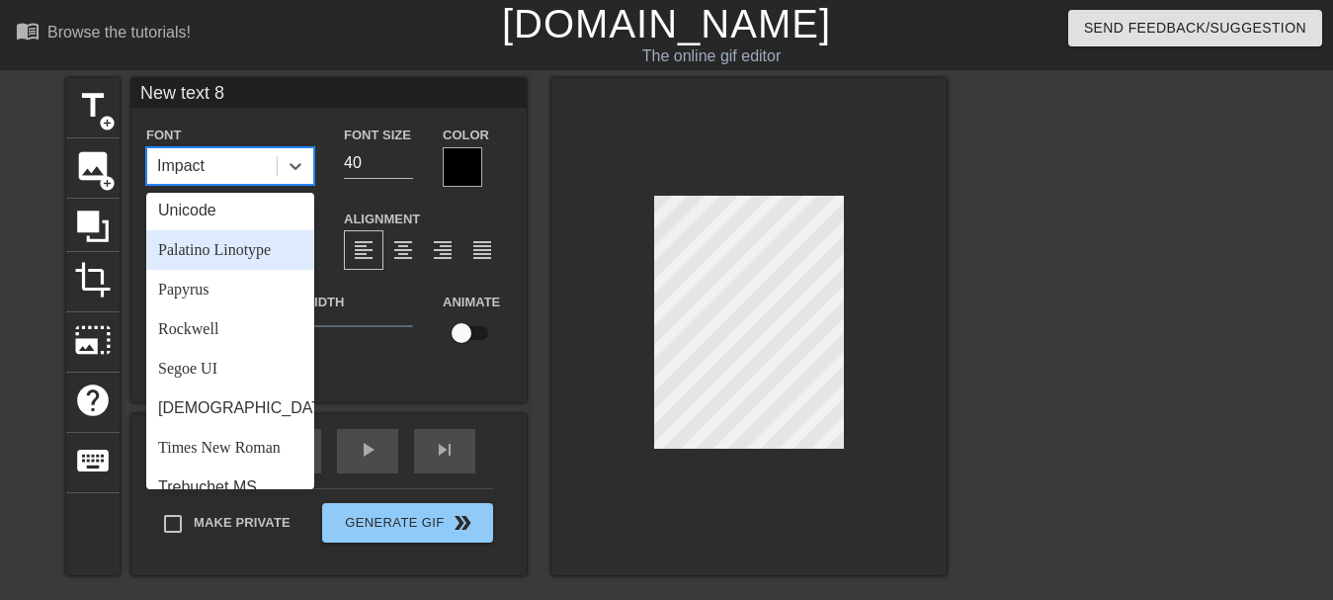
scroll to position [707, 0]
